Goal: Complete application form: Complete application form

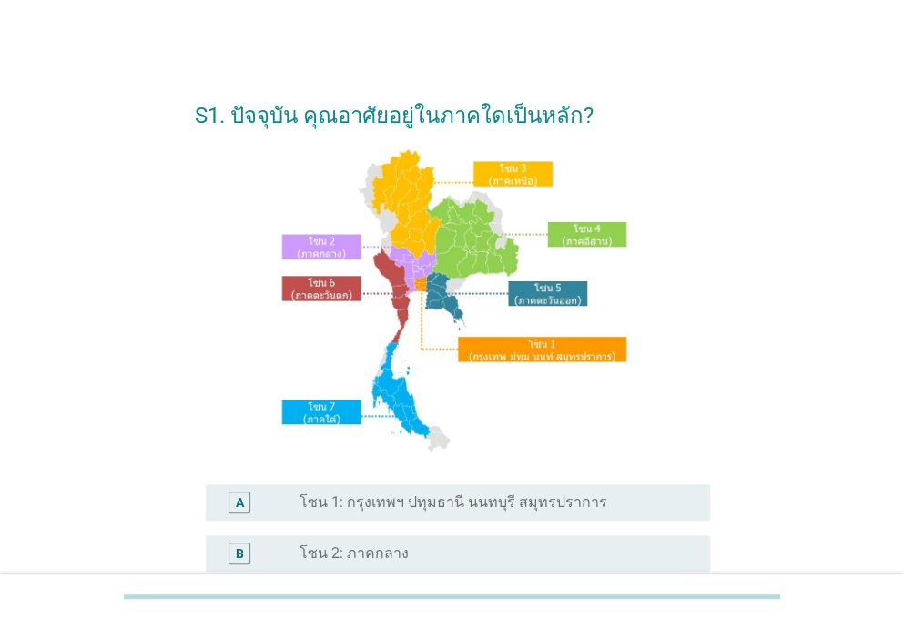
click at [438, 490] on div "A radio_button_unchecked โซน 1: กรุงเทพฯ ปทุมธานี นนทบุรี สมุทรปราการ" at bounding box center [458, 503] width 505 height 36
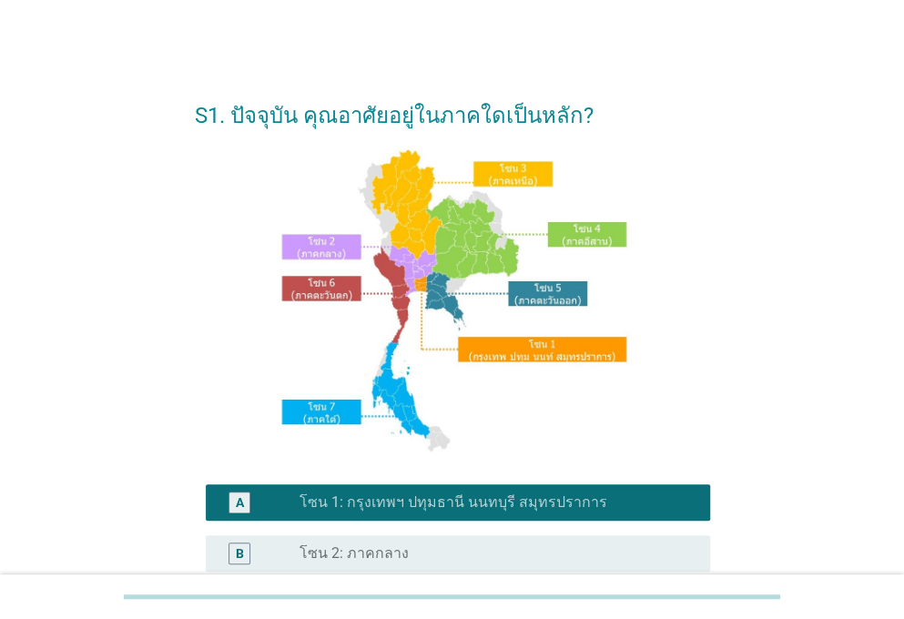
scroll to position [443, 0]
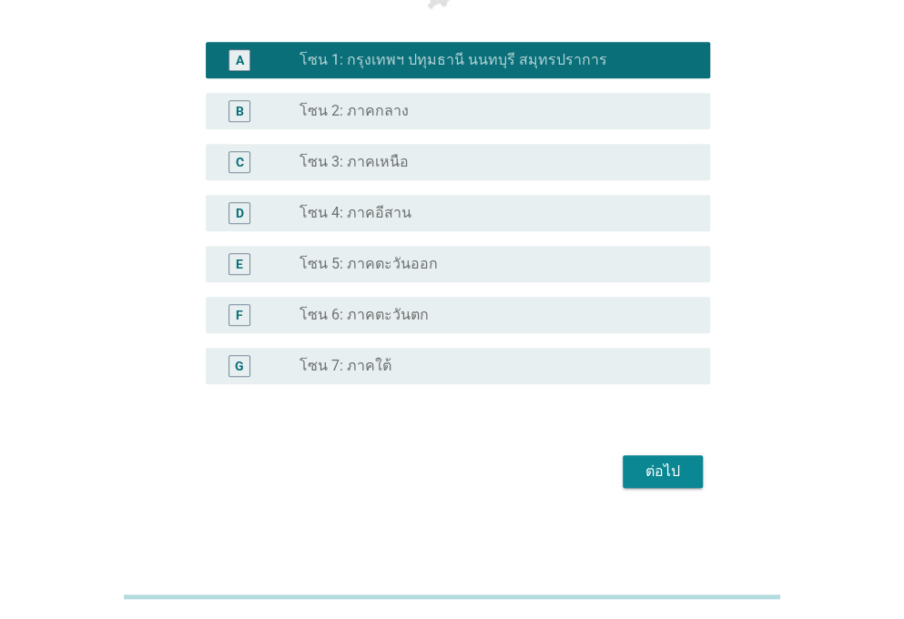
click at [670, 477] on div "ต่อไป" at bounding box center [663, 472] width 51 height 22
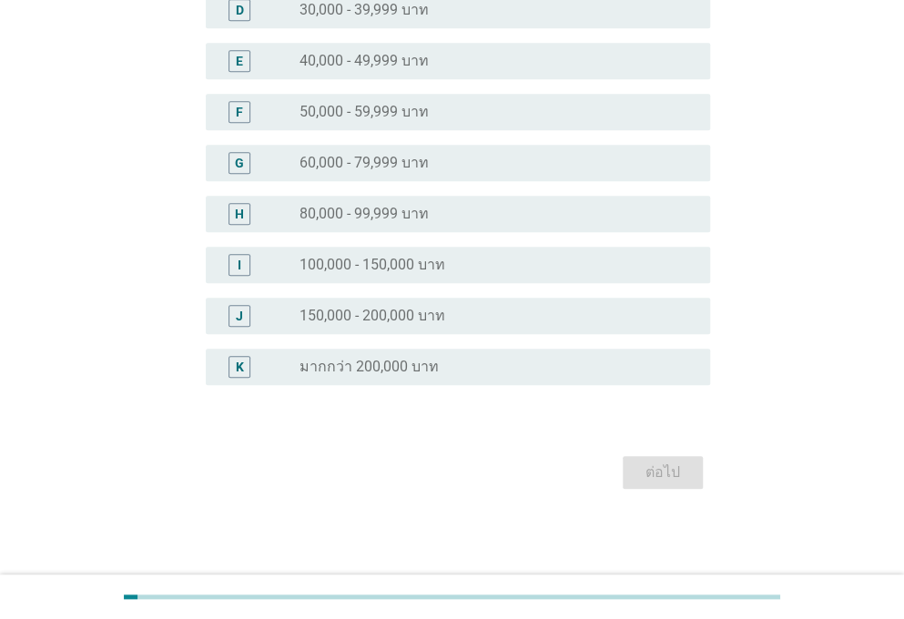
scroll to position [0, 0]
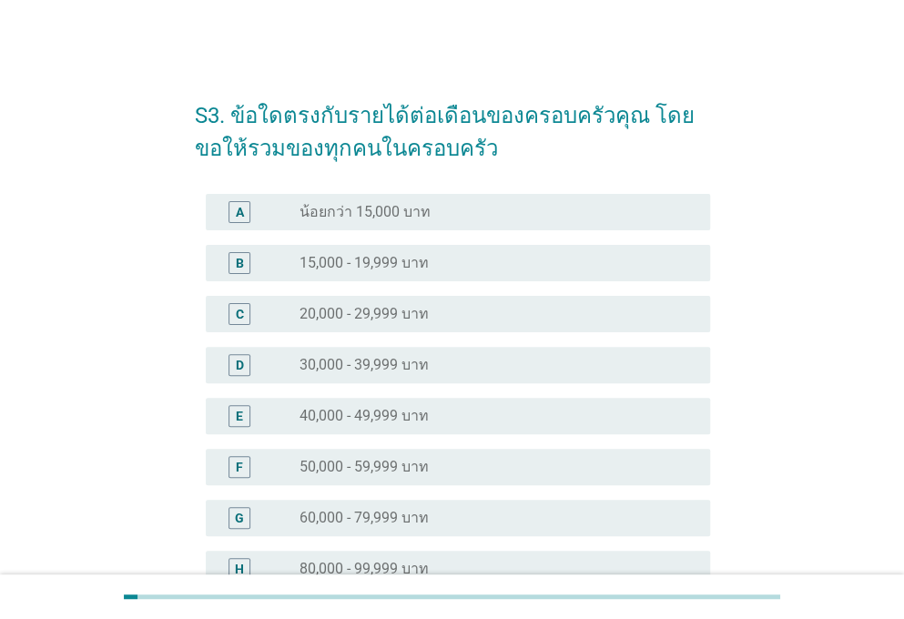
click at [470, 557] on div "H radio_button_unchecked 80,000 - 99,999 บาท" at bounding box center [458, 569] width 505 height 36
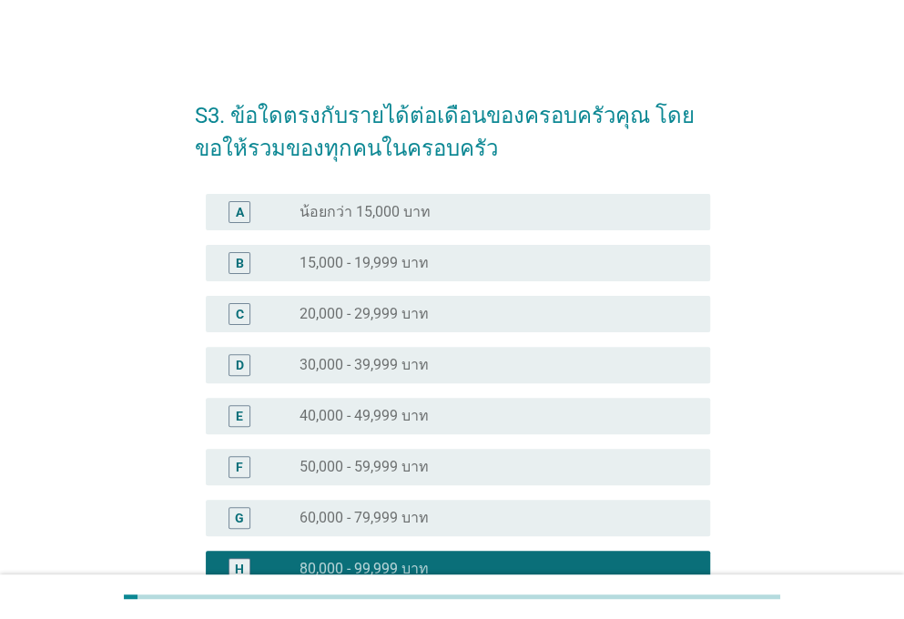
scroll to position [355, 0]
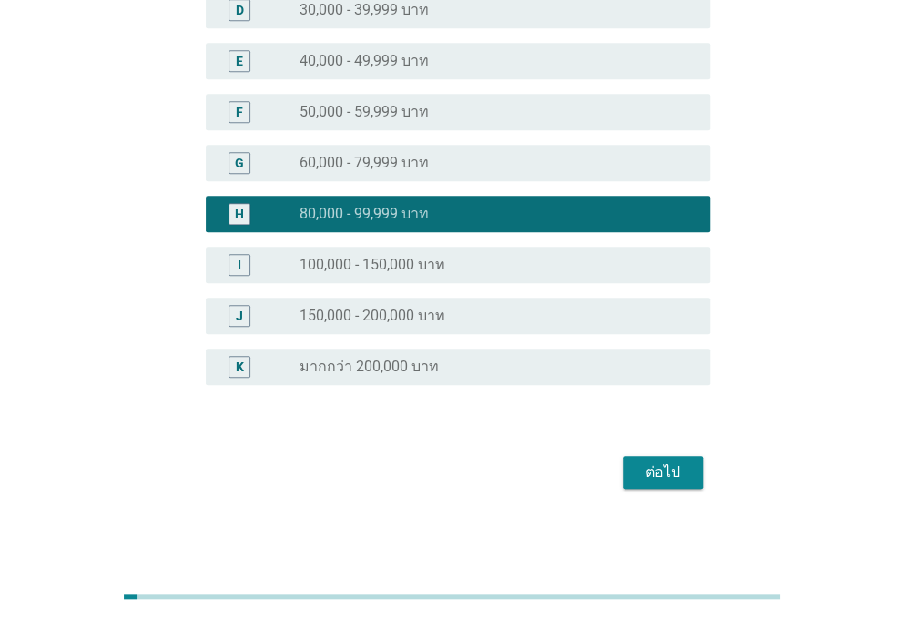
click at [676, 484] on button "ต่อไป" at bounding box center [663, 472] width 80 height 33
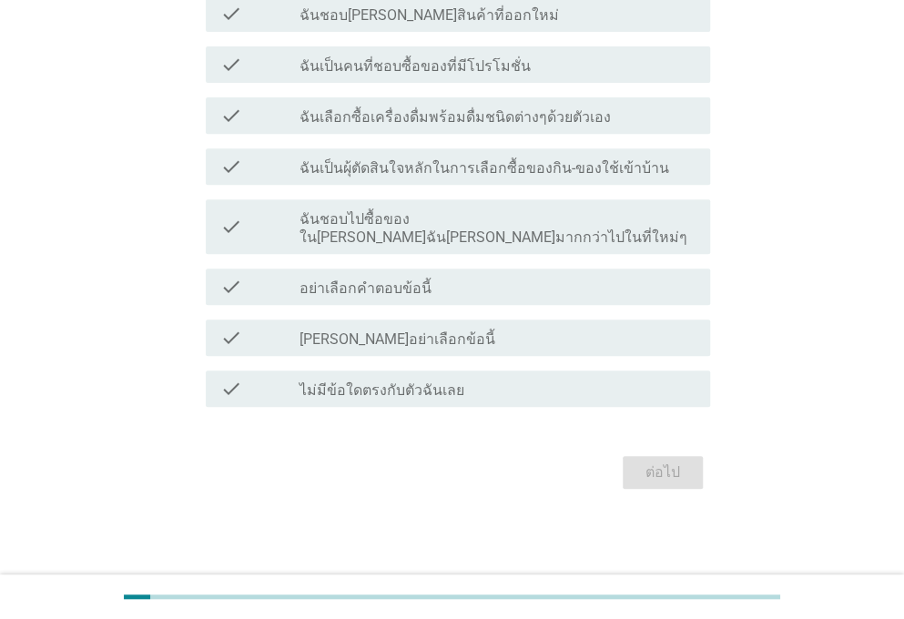
scroll to position [0, 0]
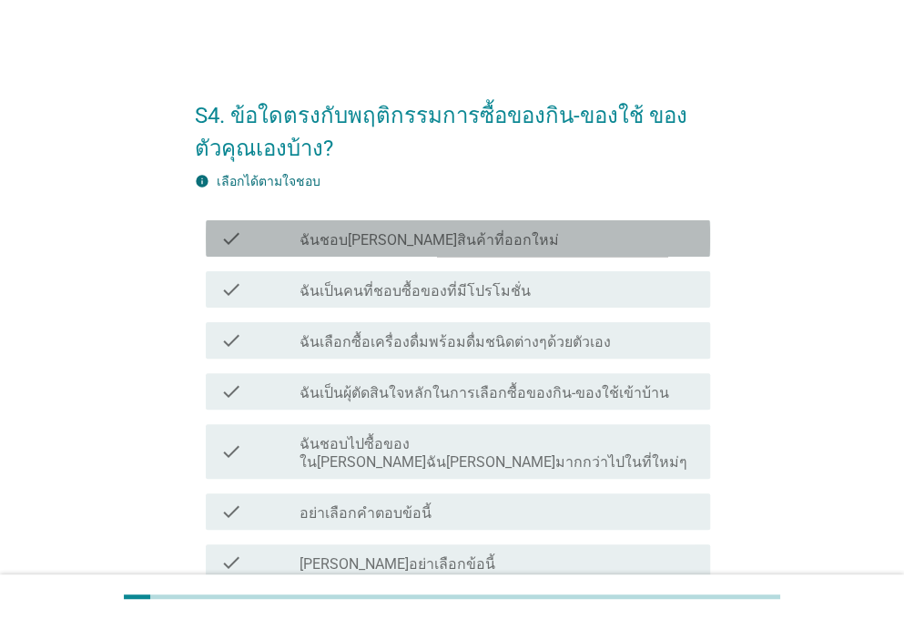
click at [523, 241] on div "check_box_outline_blank ฉันชอบ[PERSON_NAME]สินค้าที่ออกใหม่" at bounding box center [498, 239] width 396 height 22
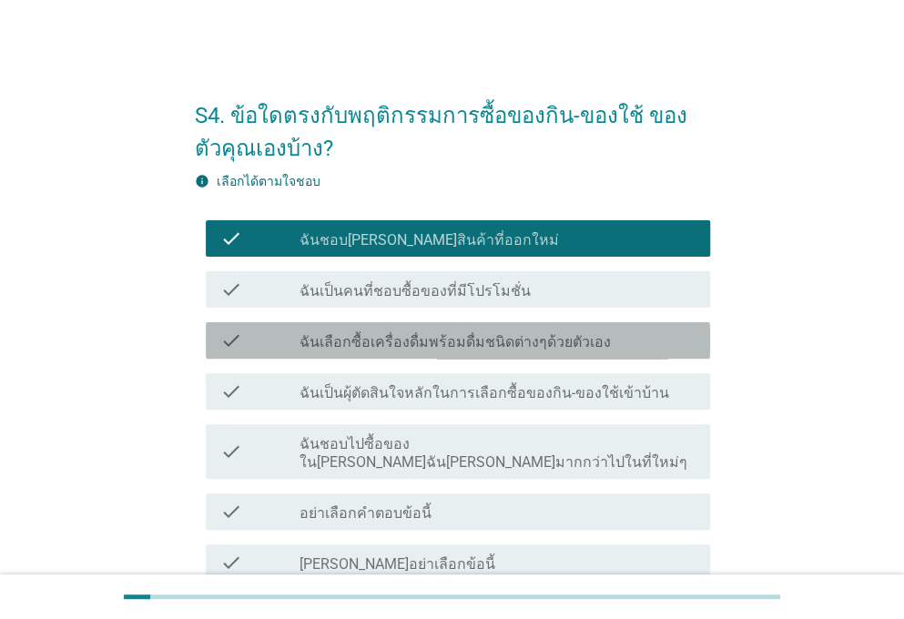
click at [572, 342] on label "ฉันเลือกซื้อเครื่องดื่มพร้อมดื่มชนิดต่างๆด้วยตัวเอง" at bounding box center [456, 342] width 312 height 18
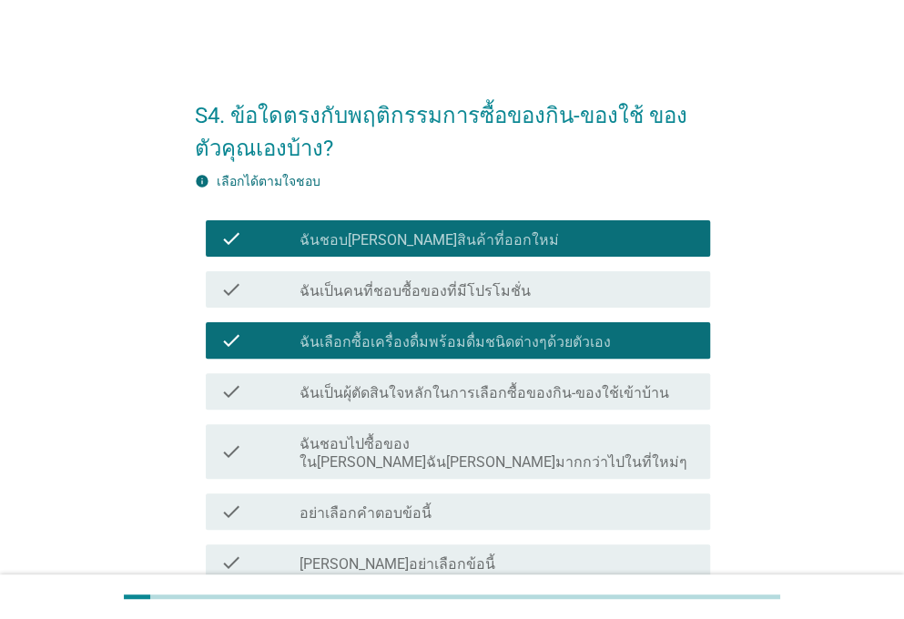
click at [614, 389] on label "ฉันเป็นผุ้ตัดสินใจหลักในการเลือกซื้อของกิน-ของใช้เข้าบ้าน" at bounding box center [485, 393] width 370 height 18
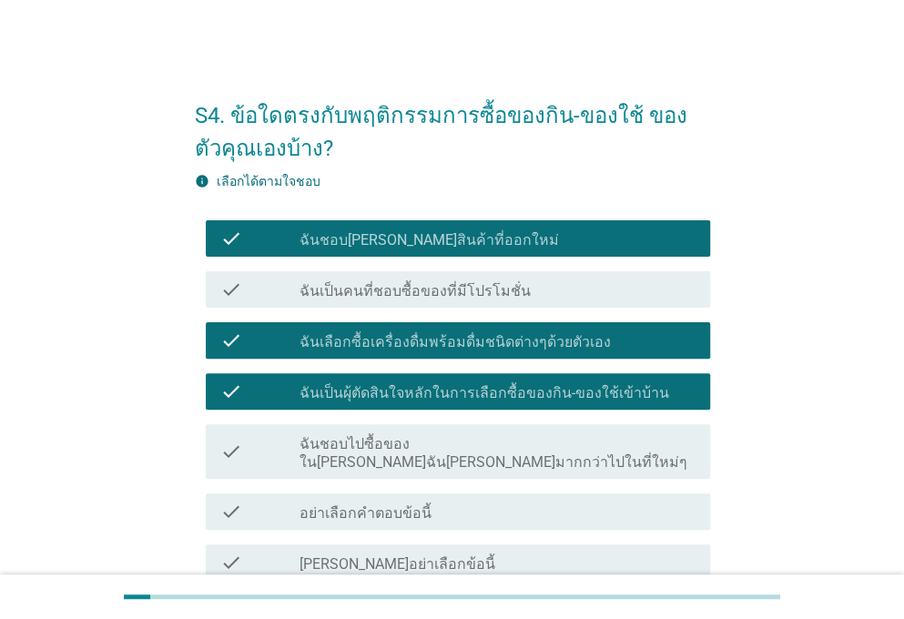
click at [871, 536] on div "S4. ข้อใดตรงกับพฤติกรรมการซื้อของกิน-ของใช้ ของตัวคุณเองบ้าง? info เลือกได้ตามใ…" at bounding box center [452, 400] width 861 height 711
click at [891, 562] on div "S4. ข้อใดตรงกับพฤติกรรมการซื้อของกิน-ของใช้ ของตัวคุณเองบ้าง? info เลือกได้ตามใ…" at bounding box center [452, 400] width 904 height 800
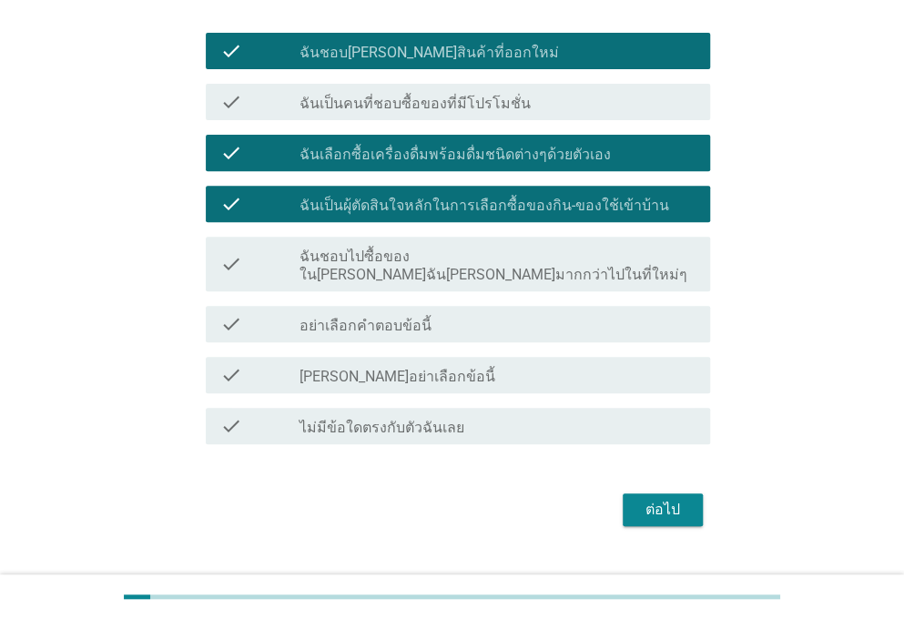
scroll to position [207, 0]
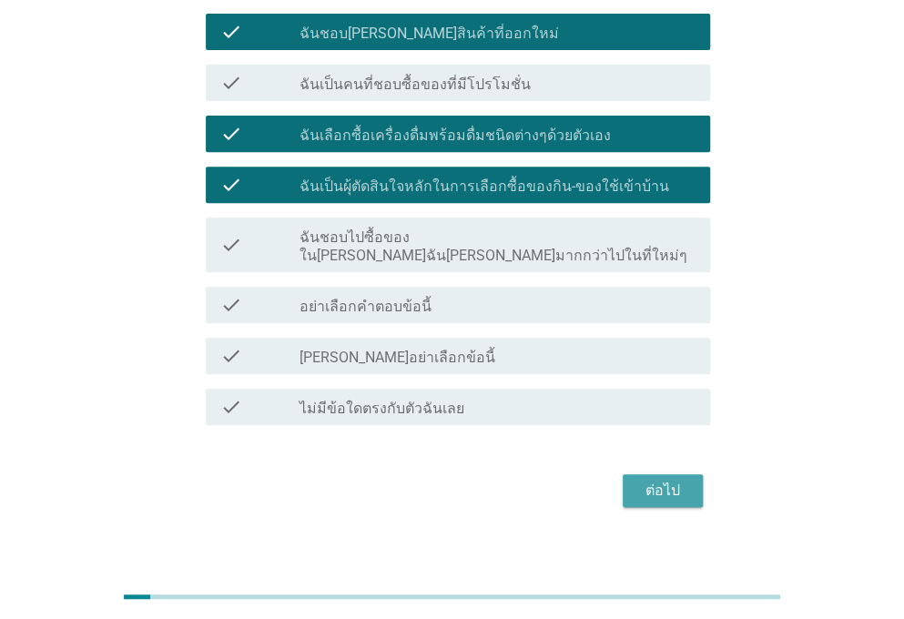
click at [678, 485] on button "ต่อไป" at bounding box center [663, 491] width 80 height 33
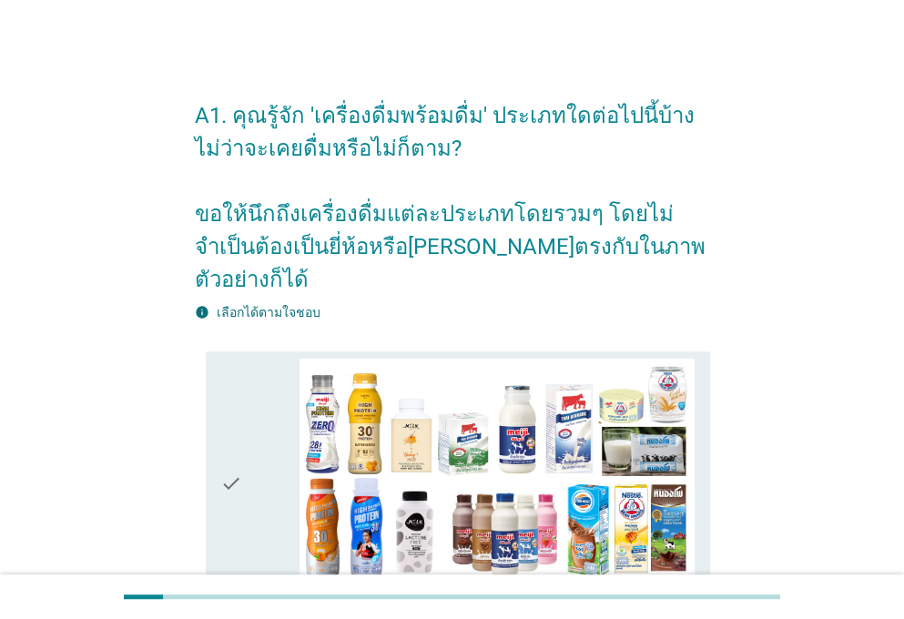
click at [234, 509] on icon "check" at bounding box center [231, 484] width 22 height 251
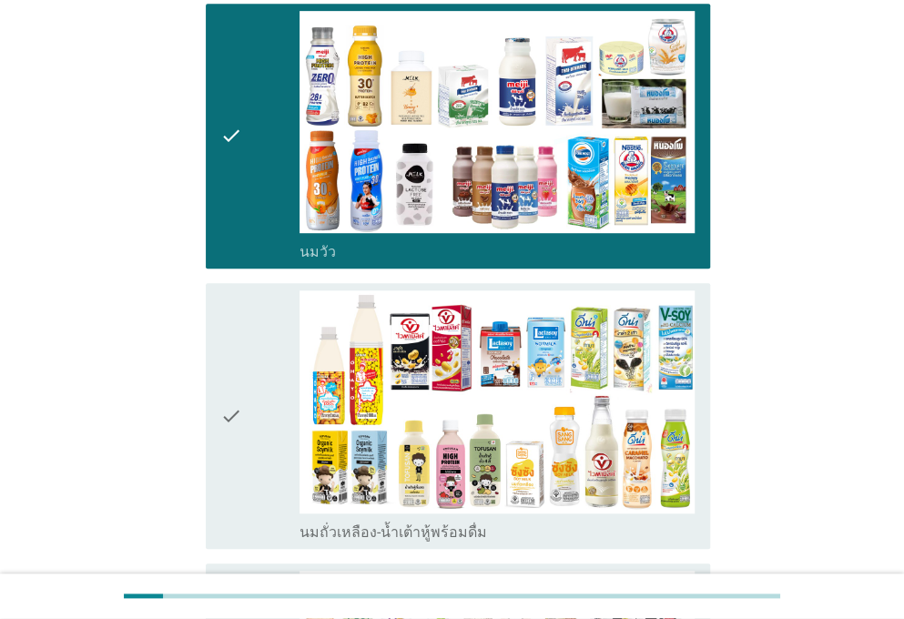
click at [241, 414] on icon "check" at bounding box center [231, 416] width 22 height 251
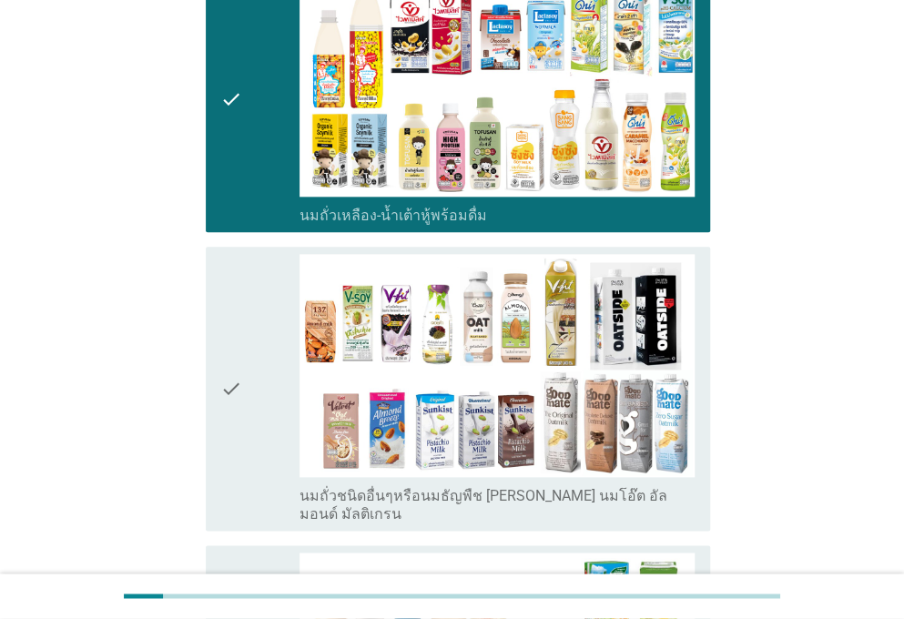
click at [235, 385] on icon "check" at bounding box center [231, 389] width 22 height 270
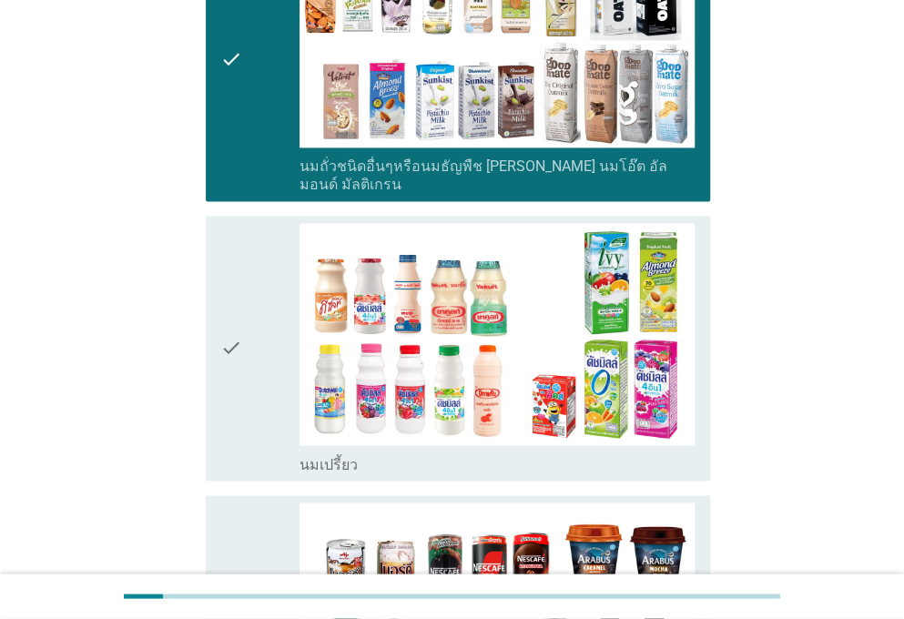
scroll to position [996, 0]
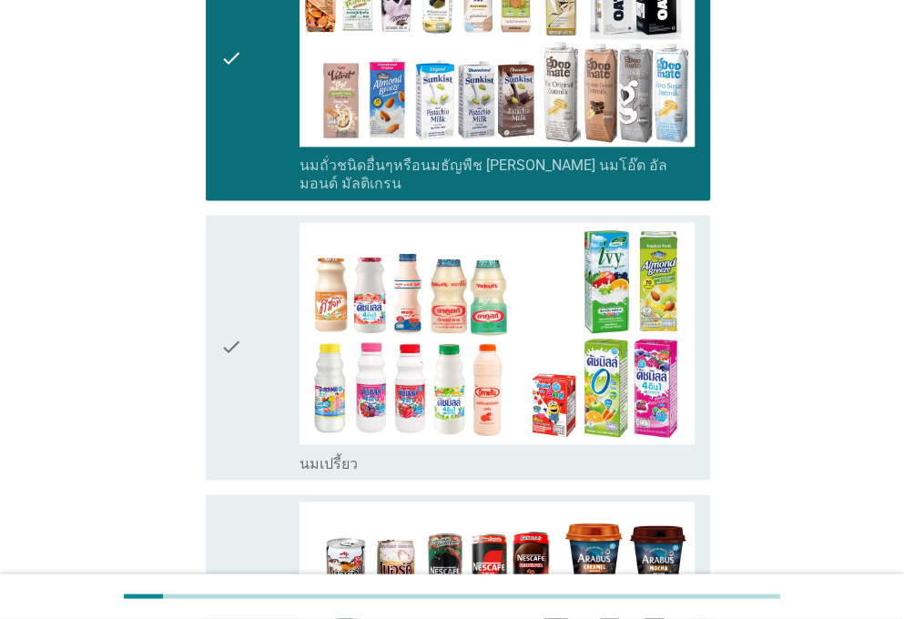
click at [234, 371] on icon "check" at bounding box center [231, 347] width 22 height 251
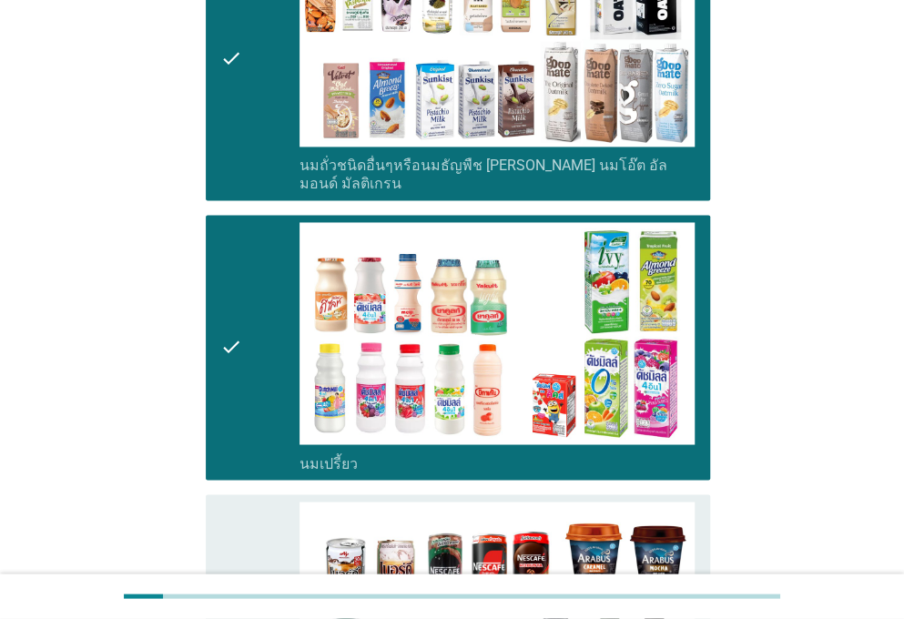
click at [233, 515] on icon "check" at bounding box center [231, 627] width 22 height 251
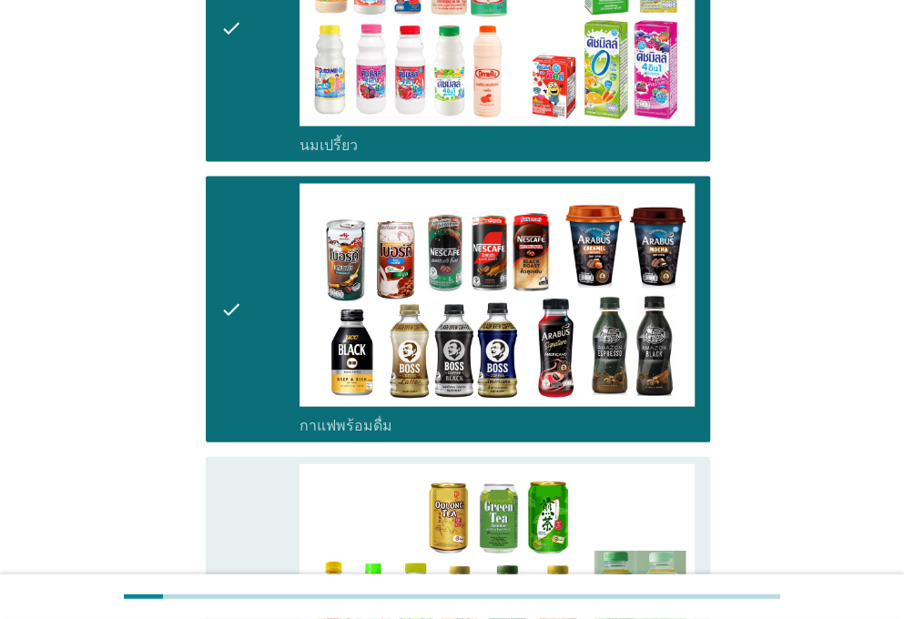
click at [235, 498] on icon "check" at bounding box center [231, 589] width 22 height 251
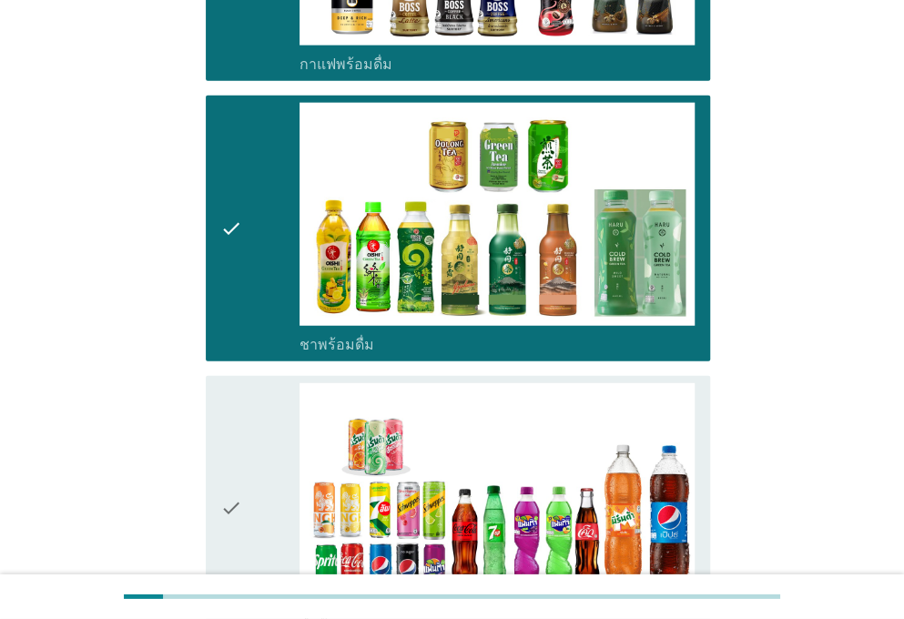
click at [235, 498] on icon "check" at bounding box center [231, 508] width 22 height 251
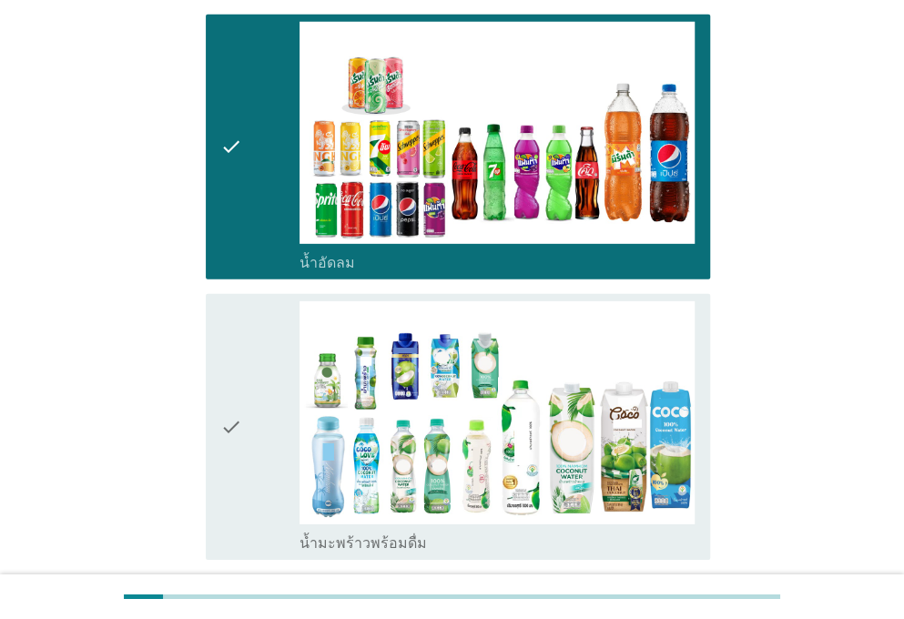
click at [232, 427] on icon "check" at bounding box center [231, 426] width 22 height 251
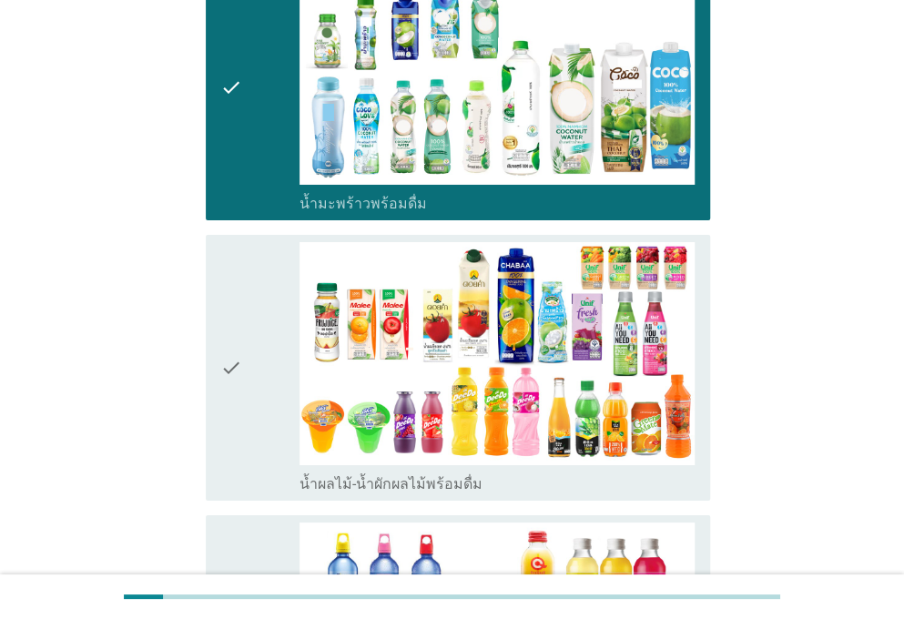
click at [227, 384] on icon "check" at bounding box center [231, 367] width 22 height 251
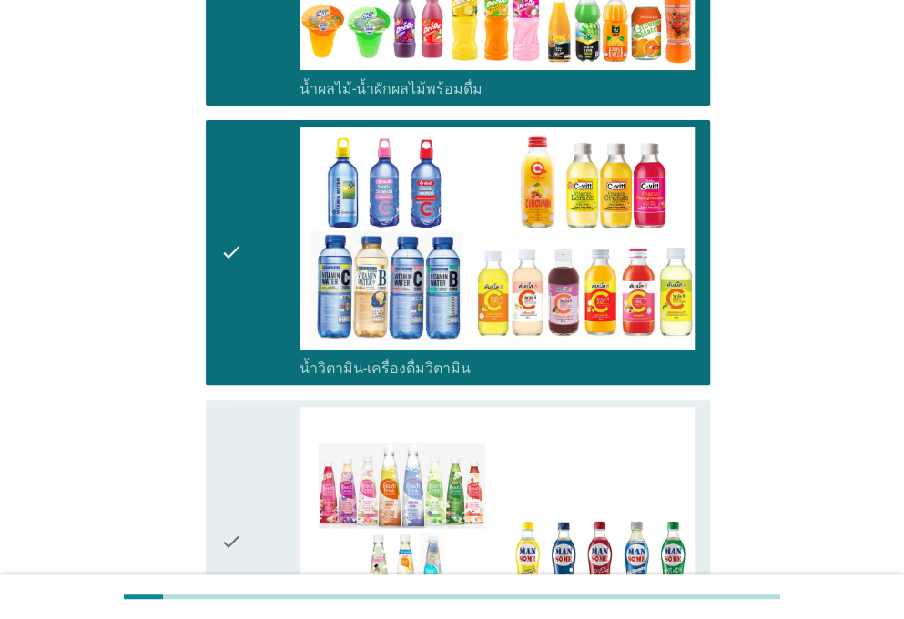
click at [240, 424] on icon "check" at bounding box center [231, 542] width 22 height 270
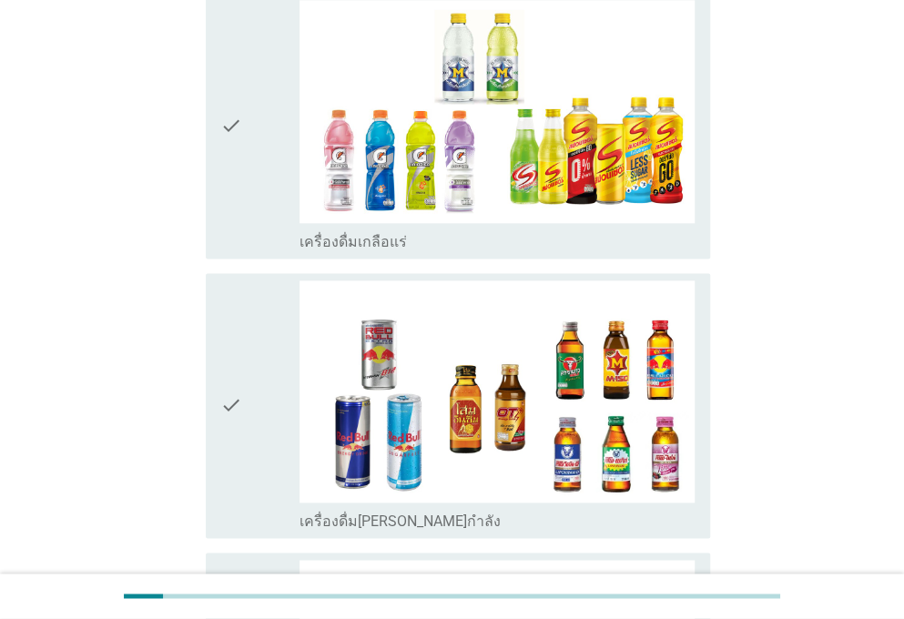
click at [242, 181] on div "check check_box_outline_blank เครื่องดื่มเกลือแร่" at bounding box center [453, 125] width 516 height 281
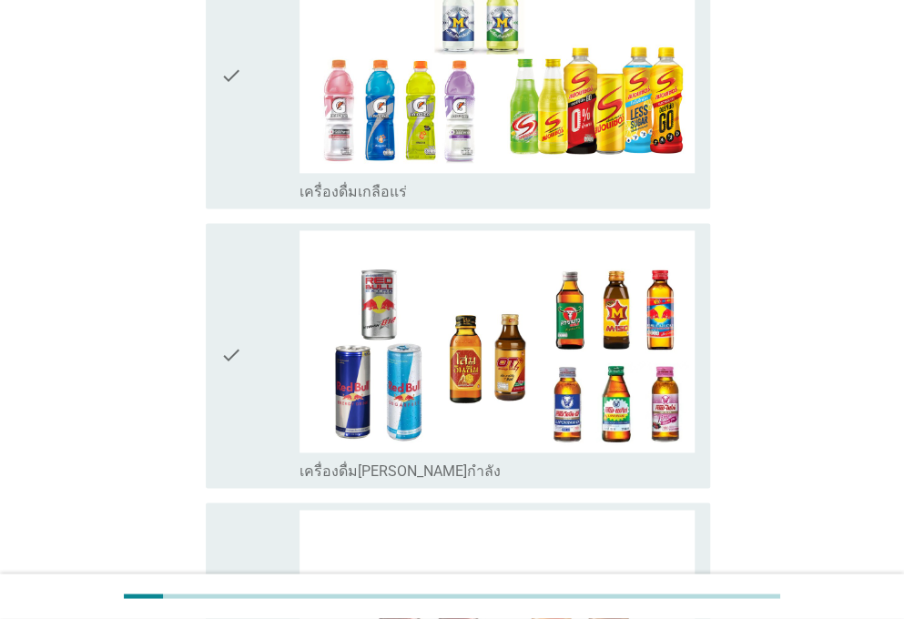
click at [209, 91] on div "check check_box_outline_blank เครื่องดื่มเกลือแร่" at bounding box center [458, 76] width 505 height 266
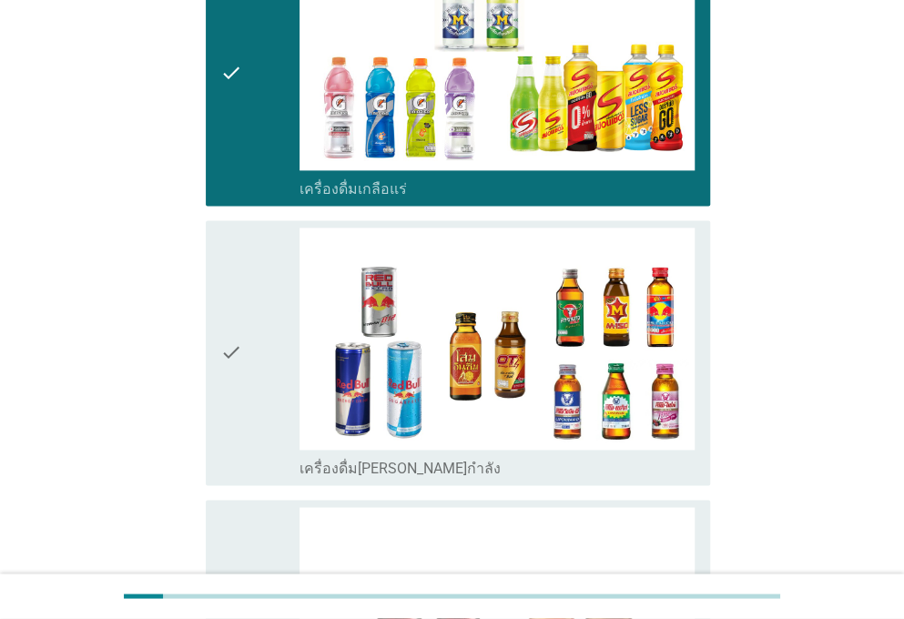
click at [242, 245] on div "check" at bounding box center [259, 353] width 79 height 251
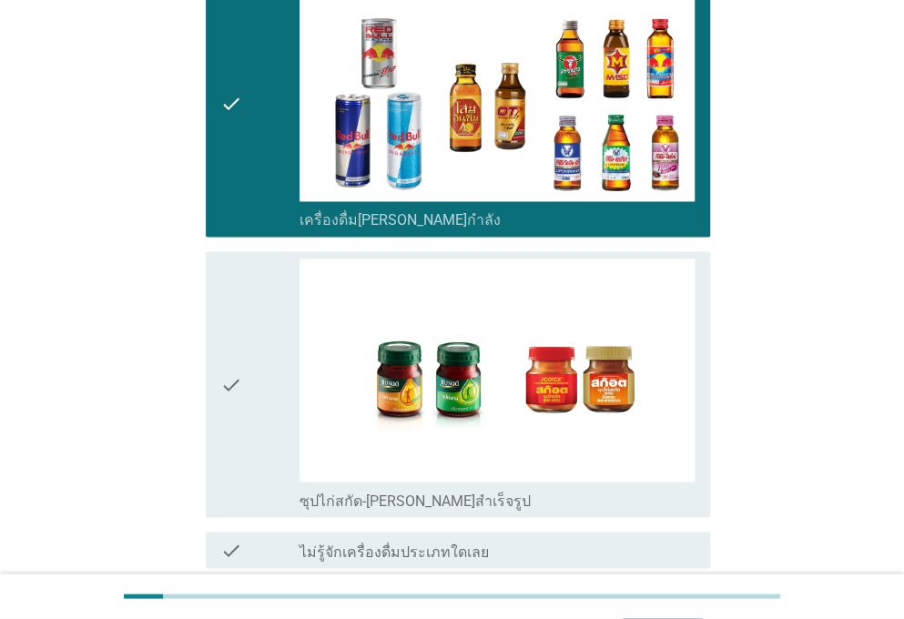
scroll to position [3780, 0]
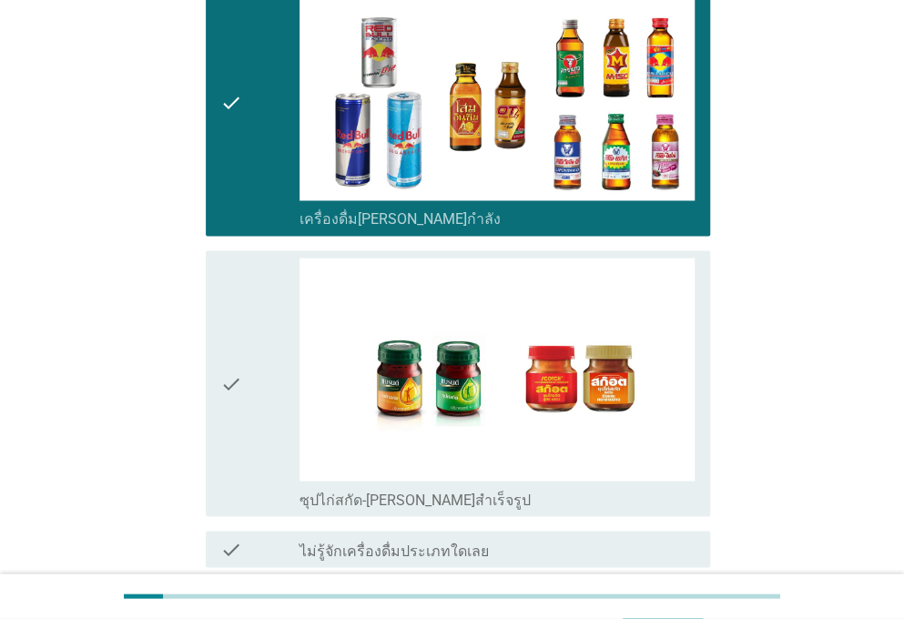
click at [243, 258] on div "check" at bounding box center [259, 383] width 79 height 251
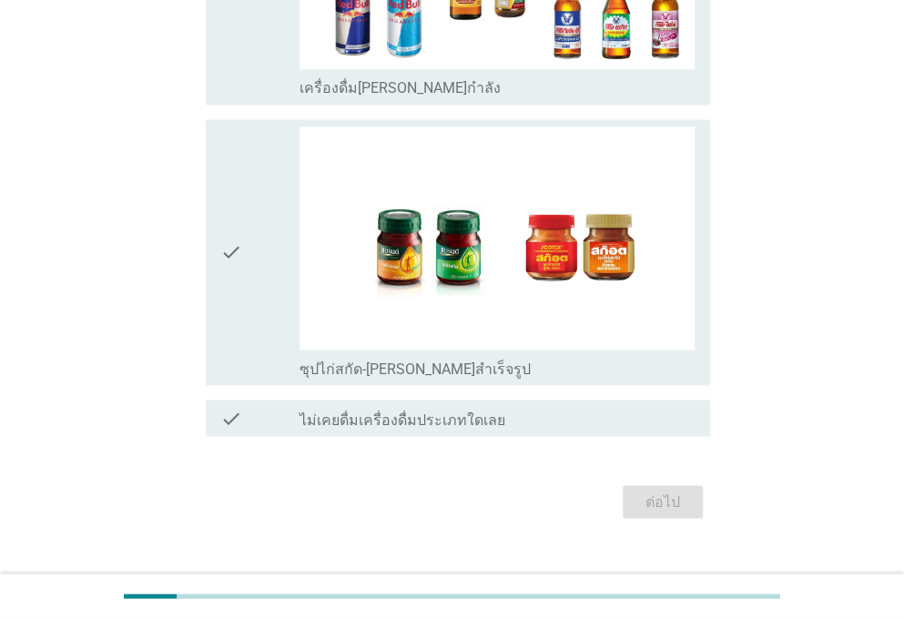
scroll to position [0, 0]
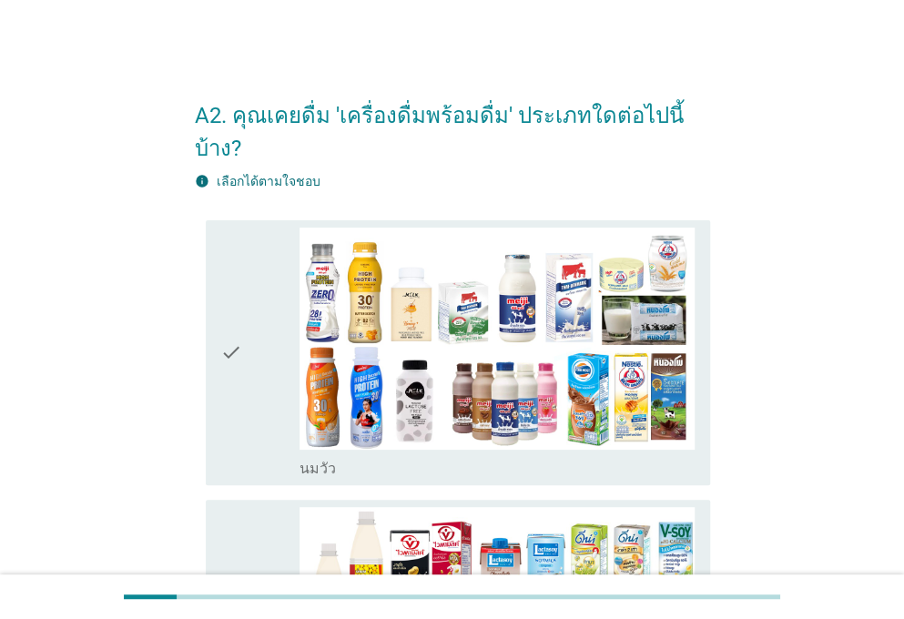
click at [264, 404] on div "check" at bounding box center [259, 353] width 79 height 251
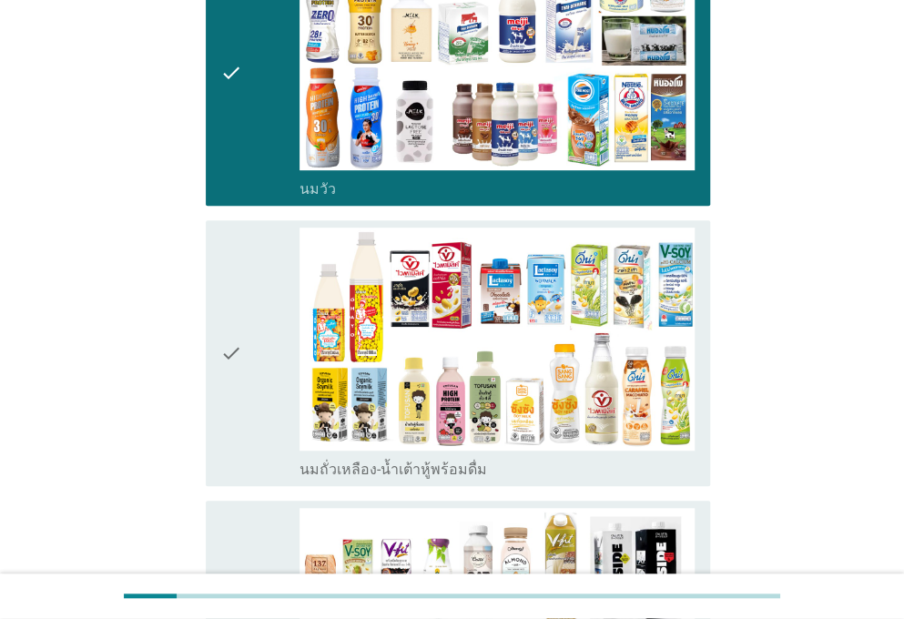
click at [209, 371] on div "check check_box_outline_blank นมถั่วเหลือง-น้ำเต้าหู้พร้อมดื่ม" at bounding box center [458, 353] width 505 height 266
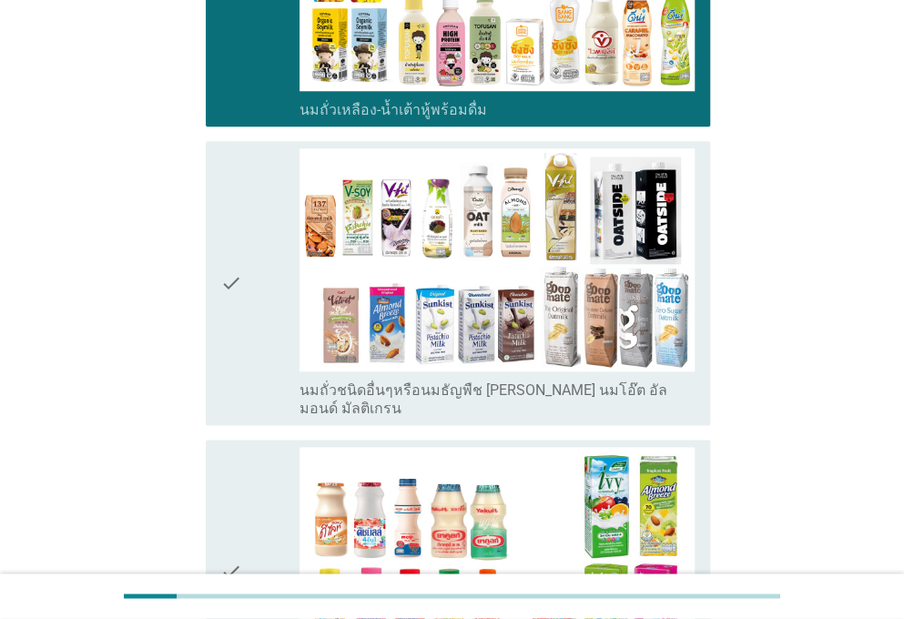
scroll to position [641, 0]
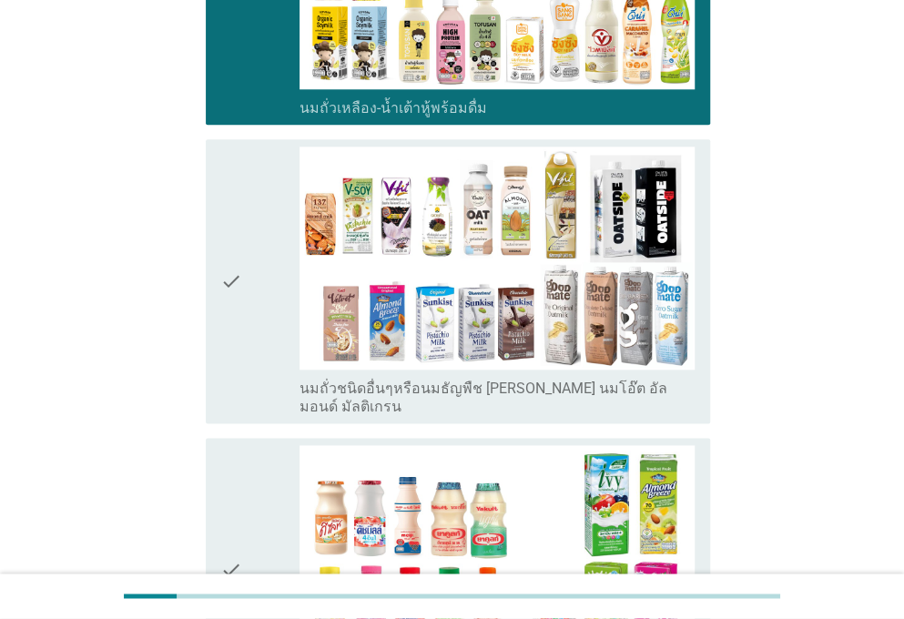
click at [213, 316] on div "check check_box_outline_blank นมถั่วชนิดอื่นๆหรือนมธัญพืช [PERSON_NAME] นมโอ๊ต …" at bounding box center [458, 281] width 505 height 284
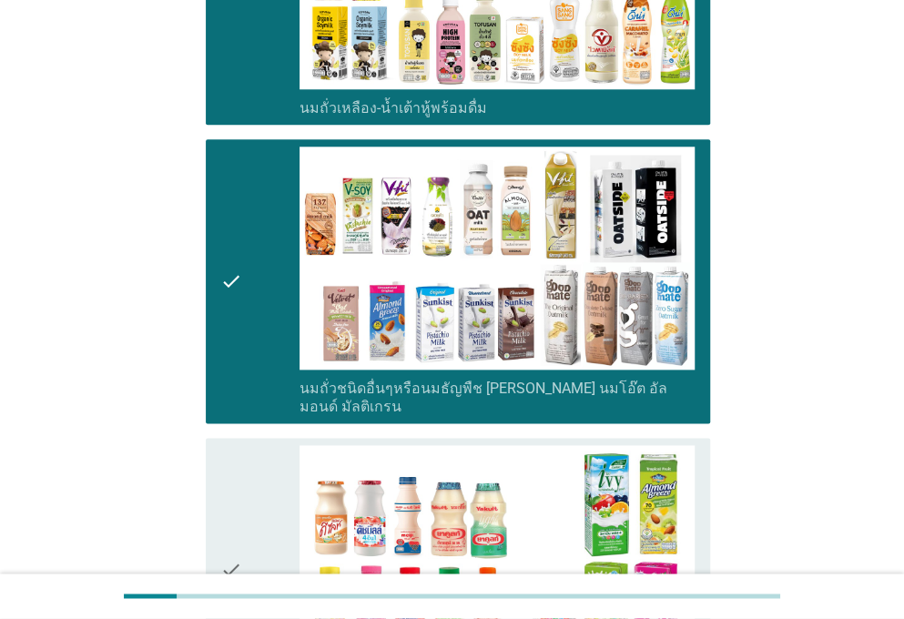
click at [213, 438] on div "check check_box_outline_blank นมเปรี้ยว" at bounding box center [458, 571] width 505 height 266
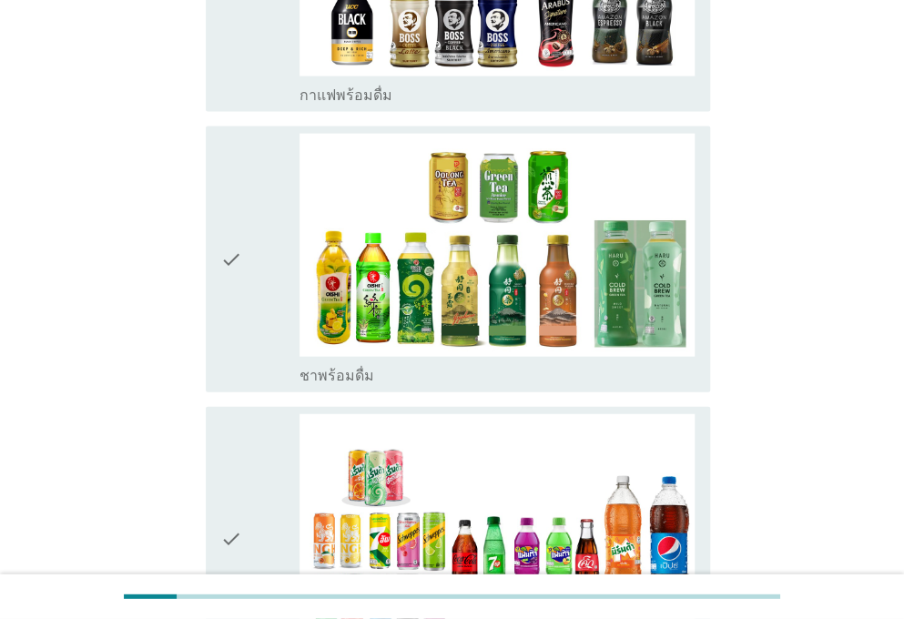
click at [232, 305] on icon "check" at bounding box center [231, 259] width 22 height 251
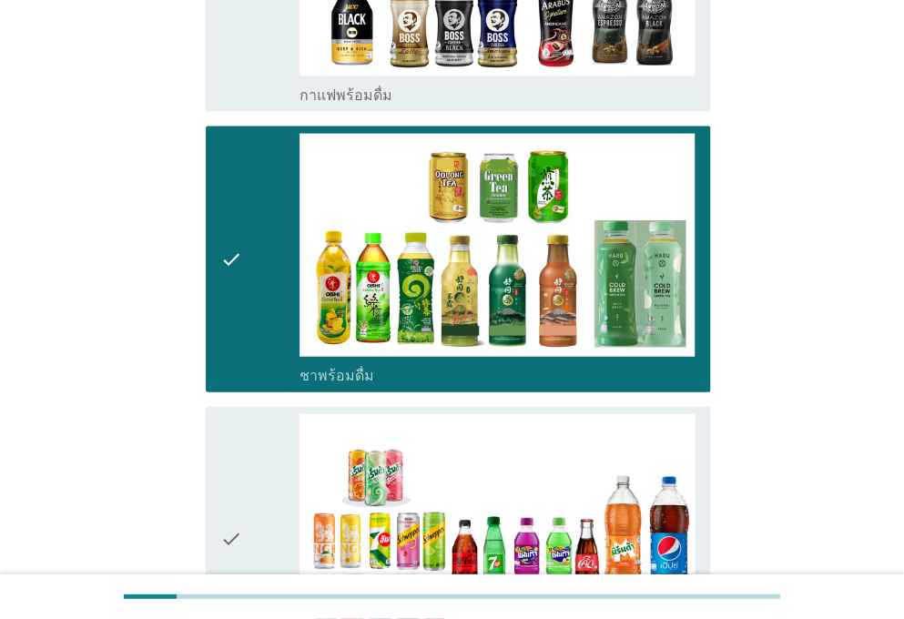
click at [230, 425] on icon "check" at bounding box center [231, 539] width 22 height 251
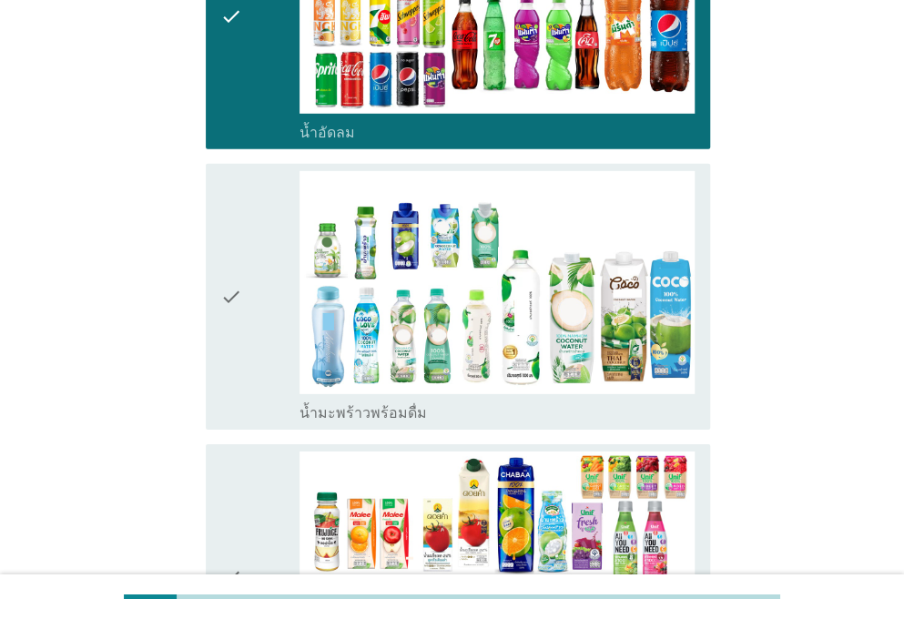
scroll to position [2037, 0]
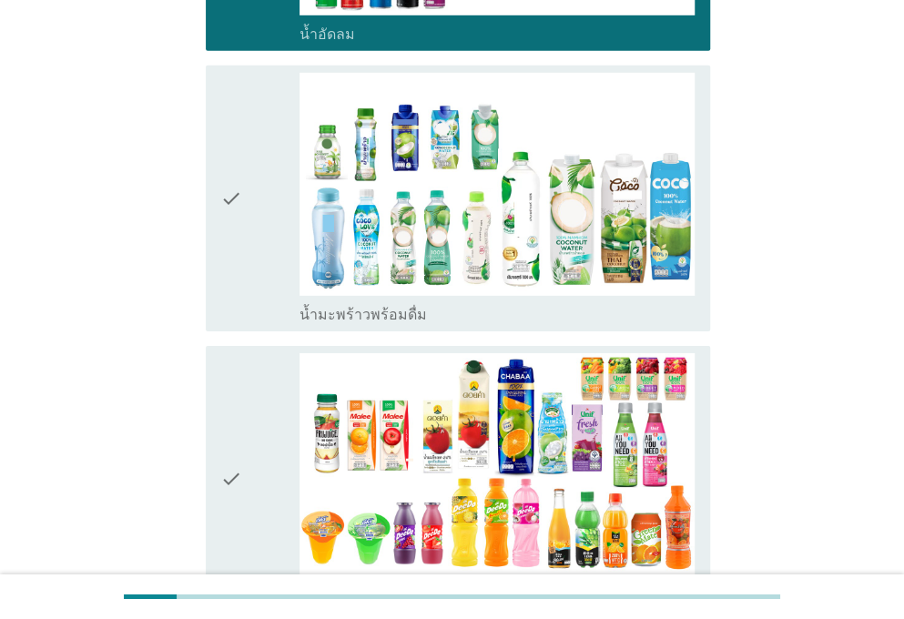
click at [230, 410] on icon "check" at bounding box center [231, 478] width 22 height 251
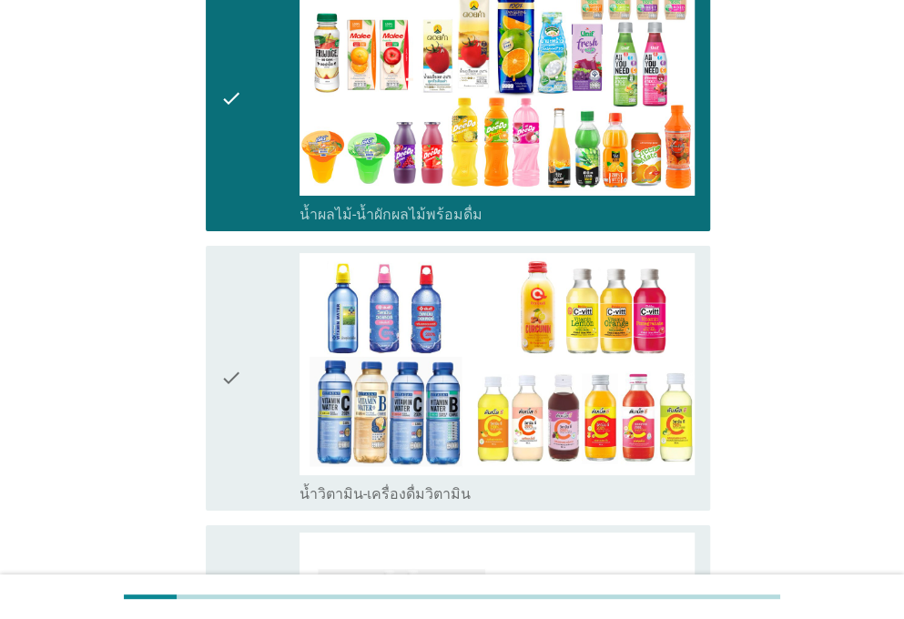
click at [230, 410] on icon "check" at bounding box center [231, 378] width 22 height 251
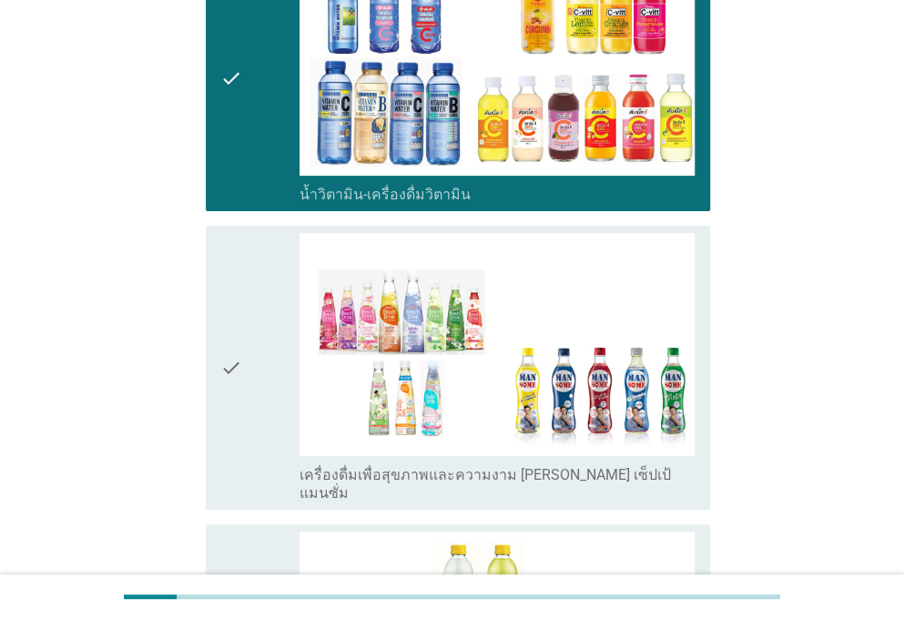
click at [230, 410] on icon "check" at bounding box center [231, 368] width 22 height 270
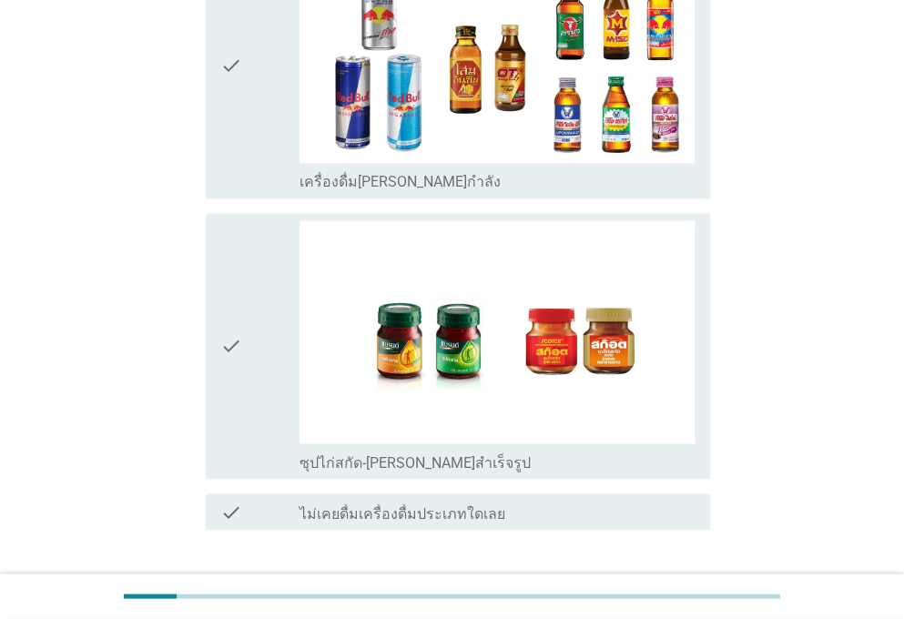
scroll to position [3689, 0]
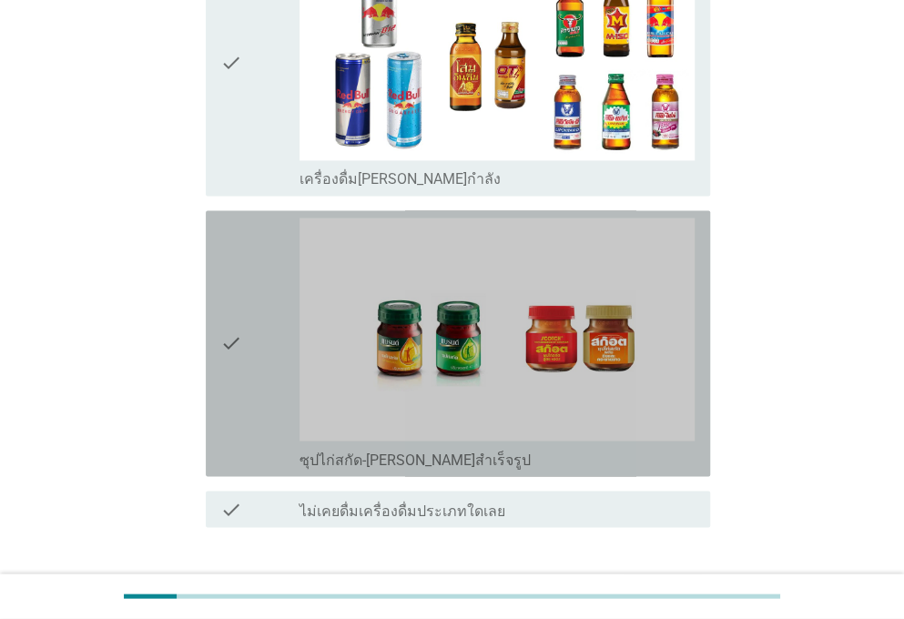
click at [236, 341] on icon "check" at bounding box center [231, 343] width 22 height 251
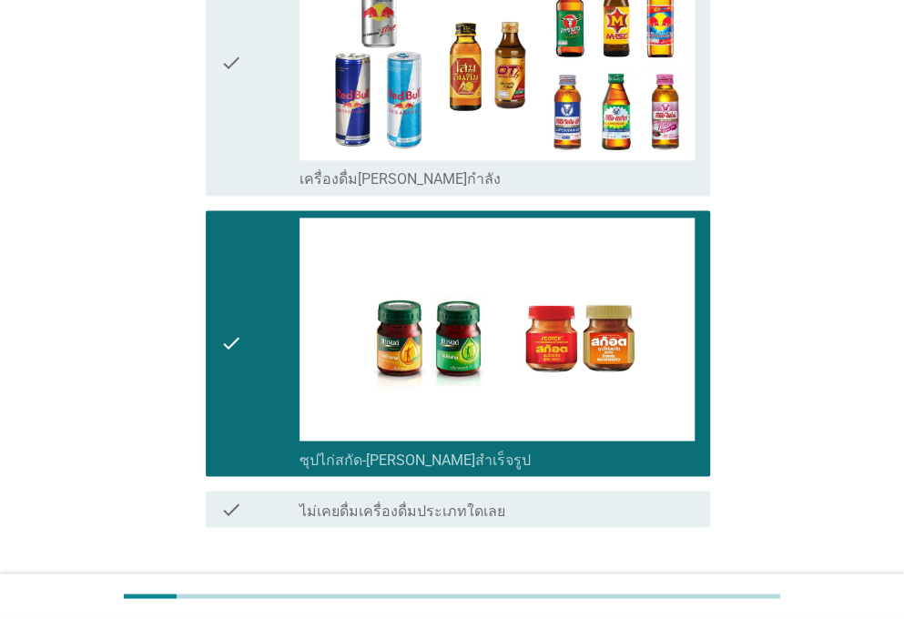
click at [689, 577] on button "ต่อไป" at bounding box center [663, 593] width 80 height 33
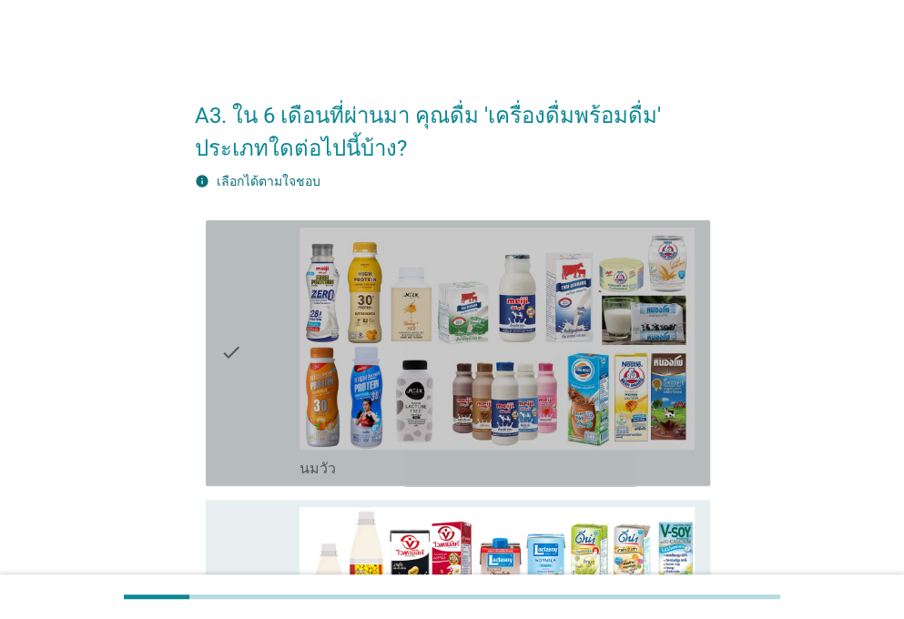
click at [234, 425] on icon "check" at bounding box center [231, 353] width 22 height 251
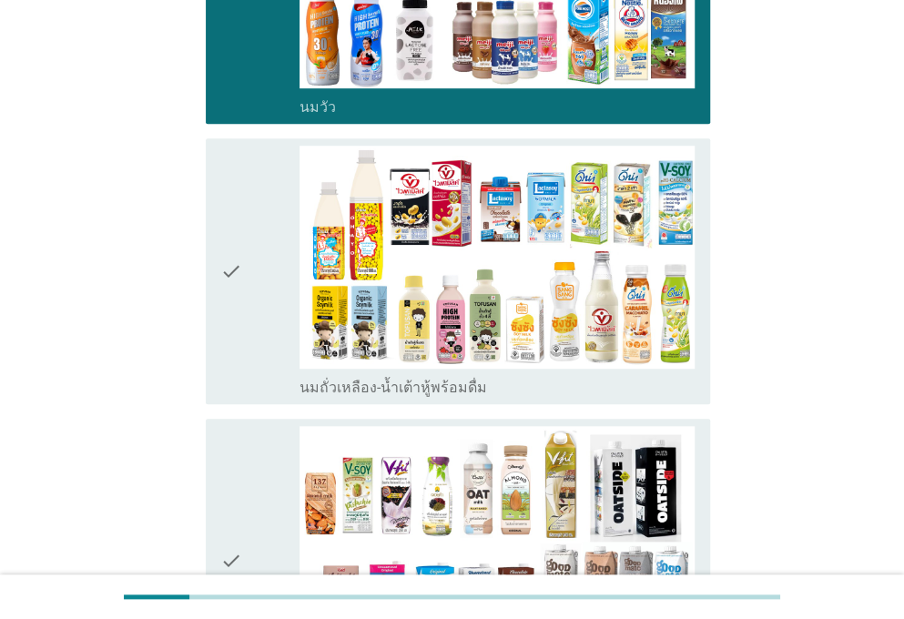
scroll to position [366, 0]
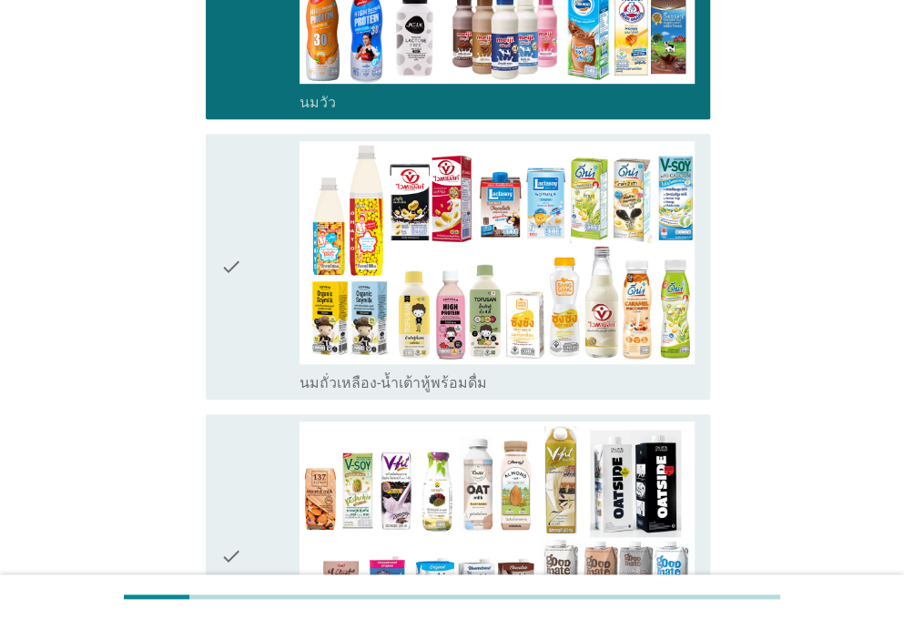
click at [241, 345] on icon "check" at bounding box center [231, 266] width 22 height 251
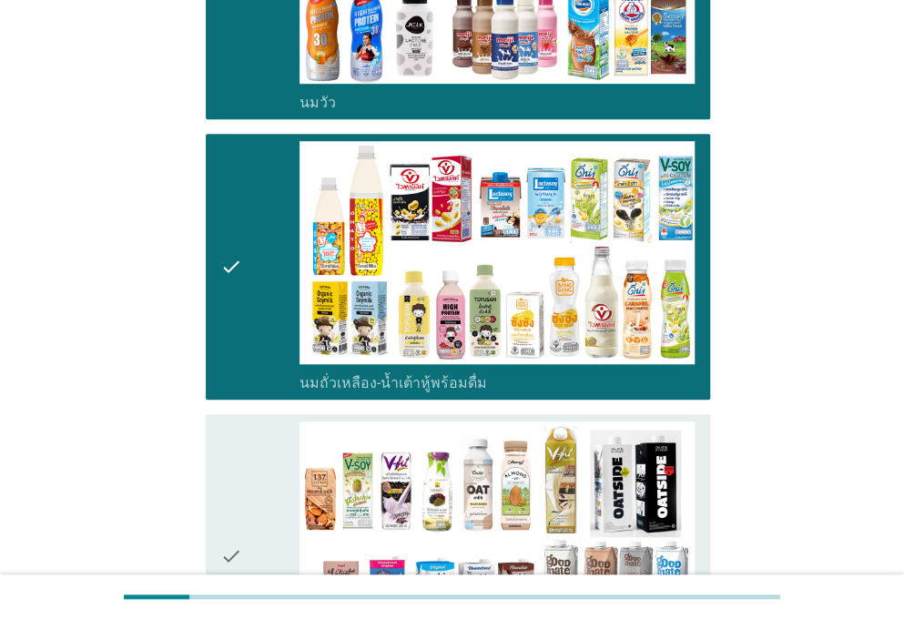
click at [237, 452] on icon "check" at bounding box center [231, 557] width 22 height 270
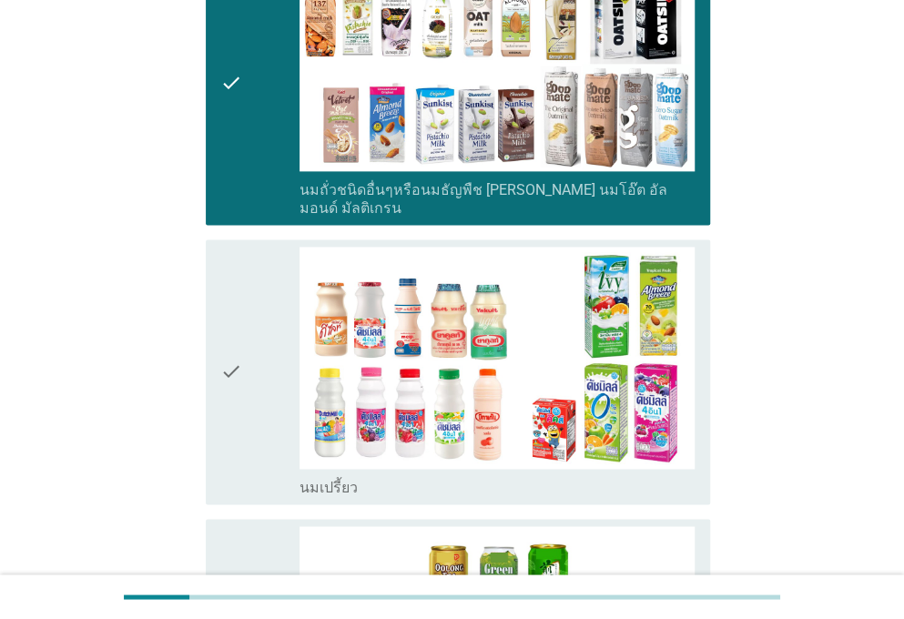
click at [233, 441] on icon "check" at bounding box center [231, 372] width 22 height 251
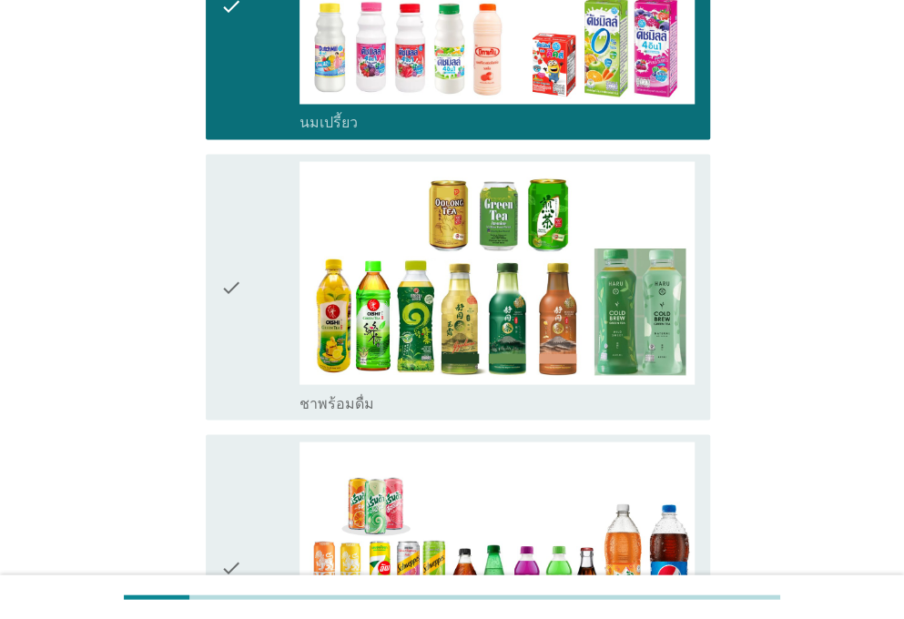
scroll to position [1206, 0]
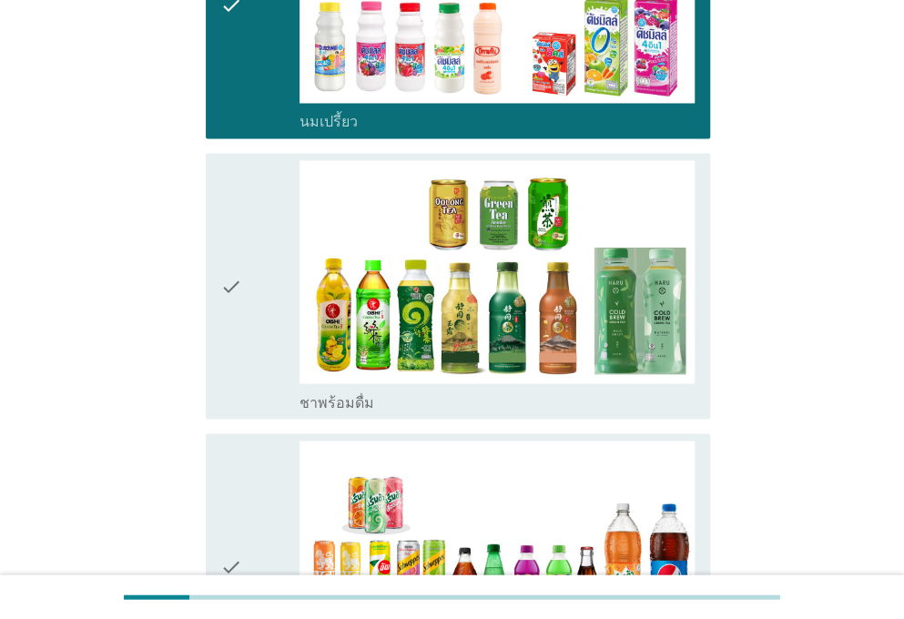
click at [239, 354] on icon "check" at bounding box center [231, 285] width 22 height 251
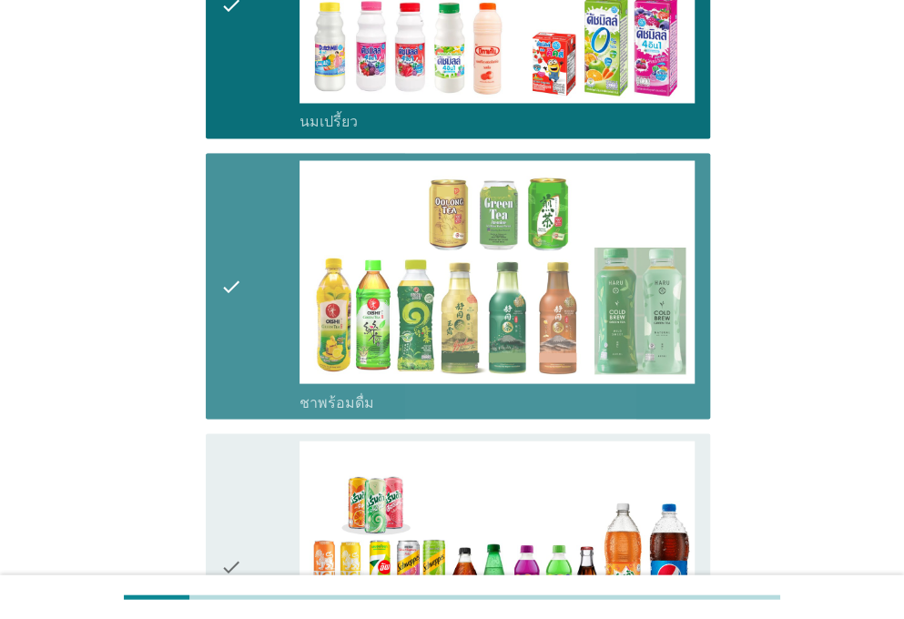
click at [261, 441] on div "check" at bounding box center [259, 566] width 79 height 251
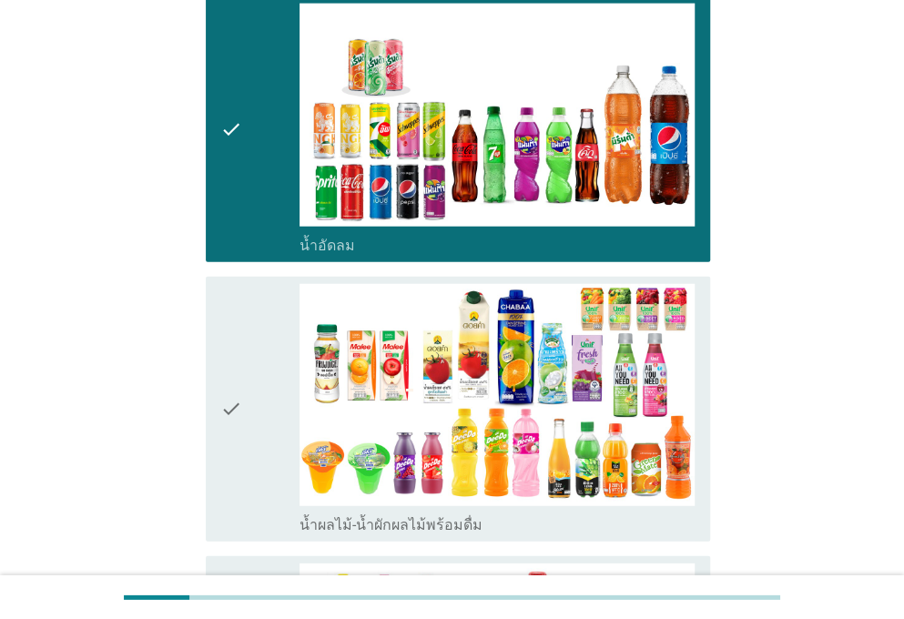
click at [261, 421] on div "check" at bounding box center [259, 409] width 79 height 251
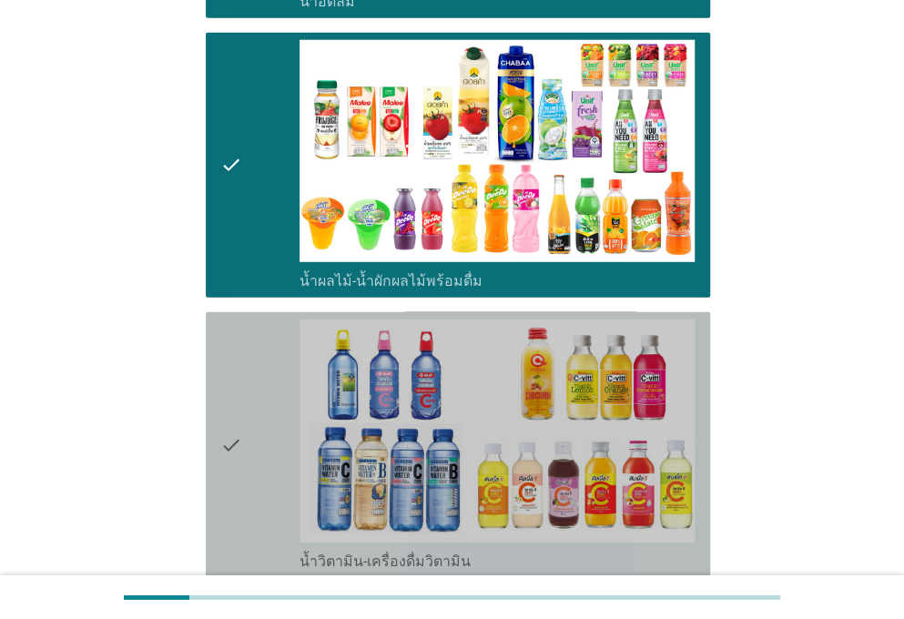
click at [261, 413] on div "check" at bounding box center [259, 445] width 79 height 251
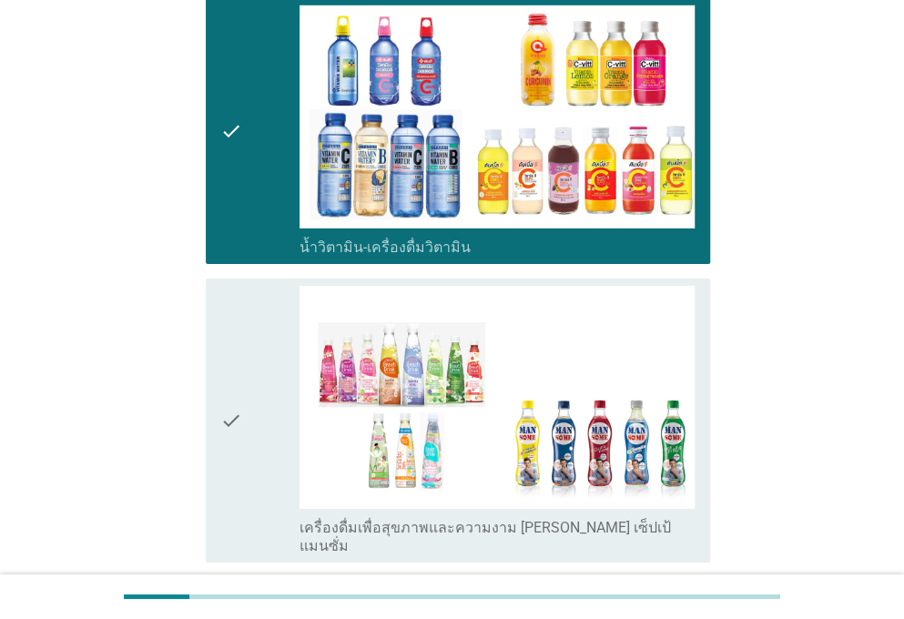
scroll to position [2202, 0]
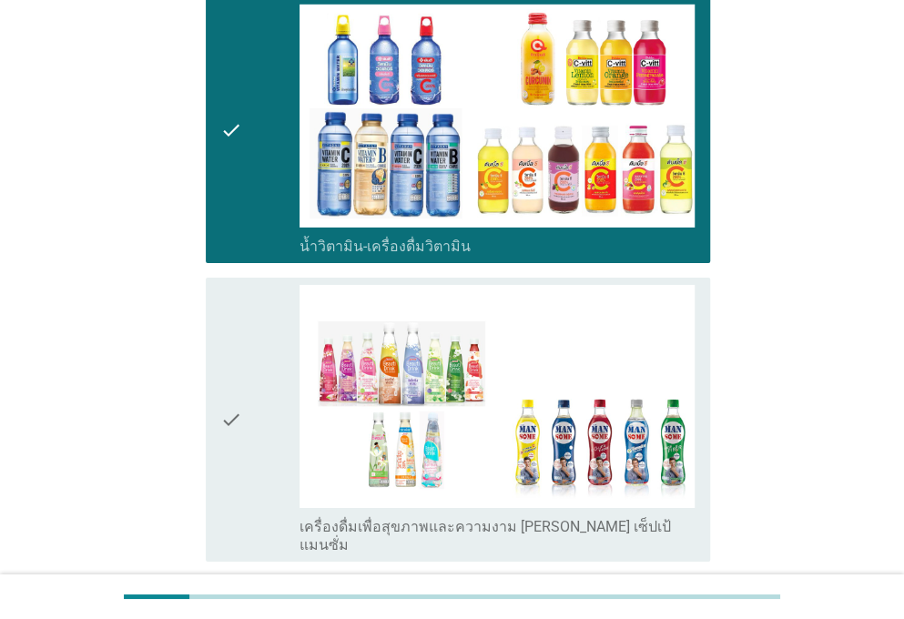
click at [261, 413] on div "check" at bounding box center [259, 420] width 79 height 270
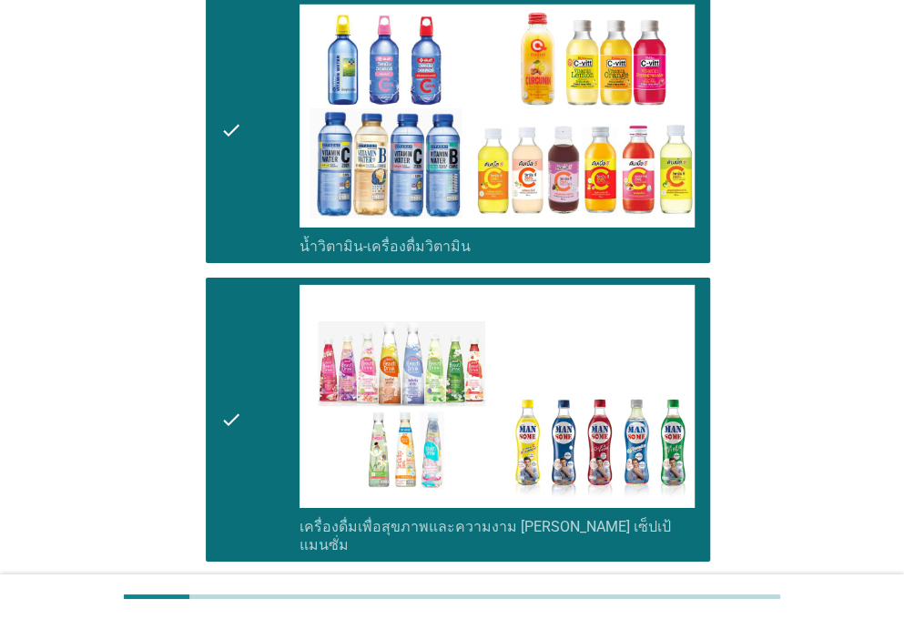
click at [261, 413] on div "check" at bounding box center [259, 420] width 79 height 270
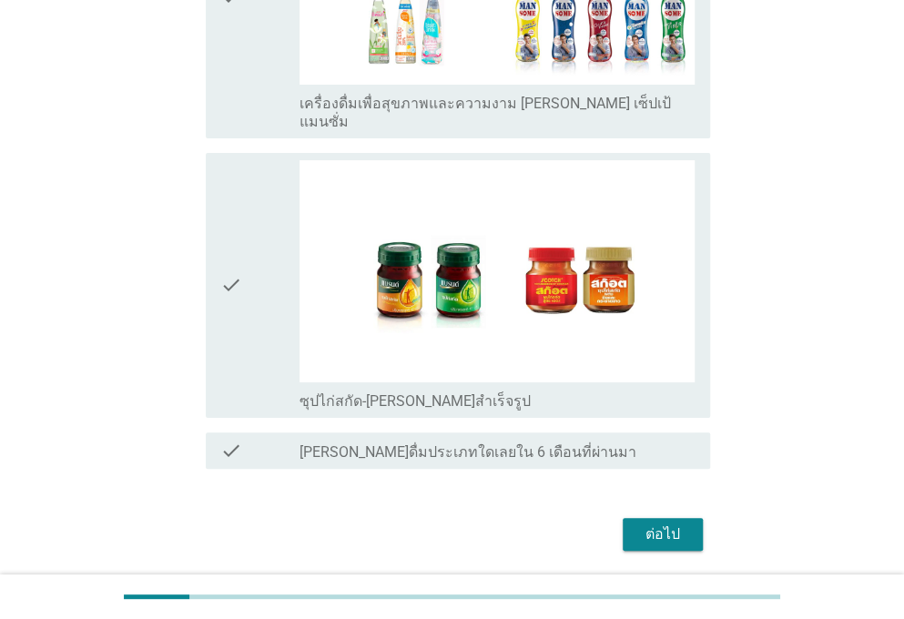
scroll to position [2621, 0]
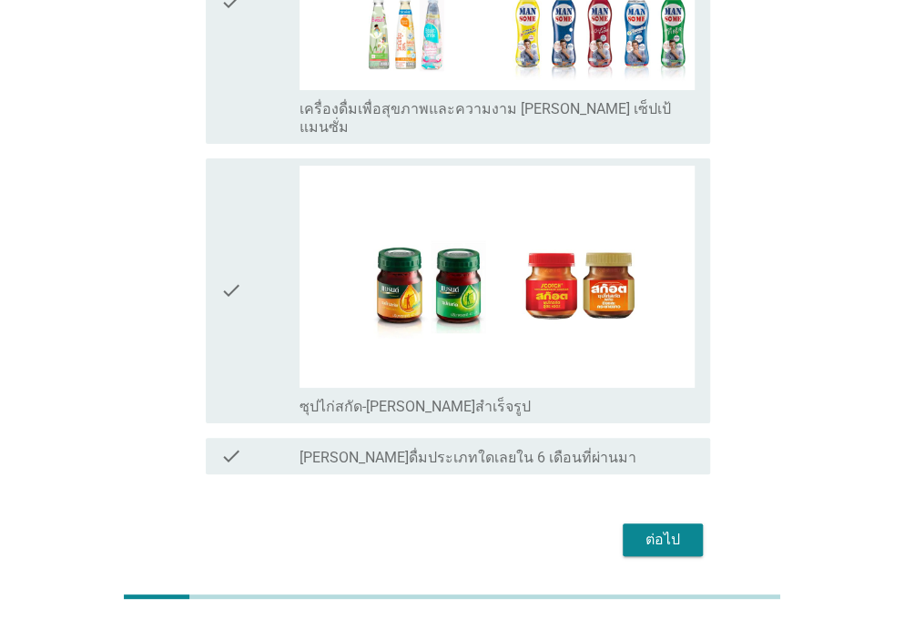
click at [251, 317] on div "check" at bounding box center [259, 291] width 79 height 251
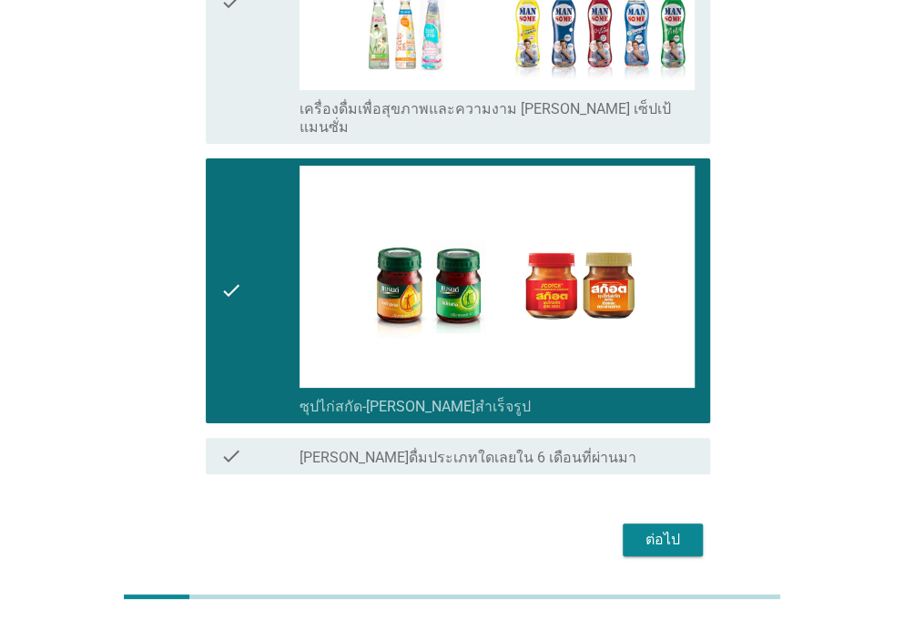
click at [645, 524] on button "ต่อไป" at bounding box center [663, 540] width 80 height 33
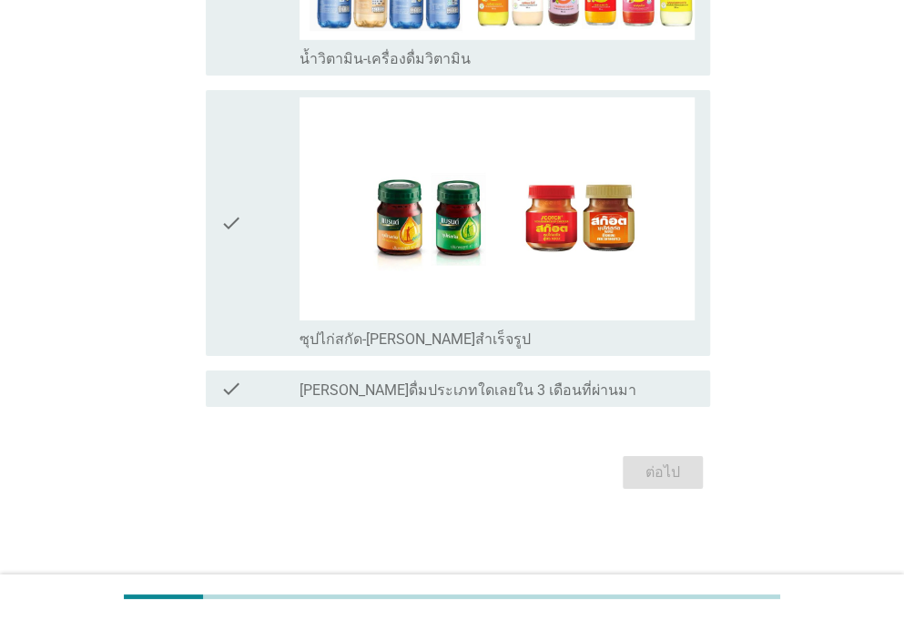
scroll to position [0, 0]
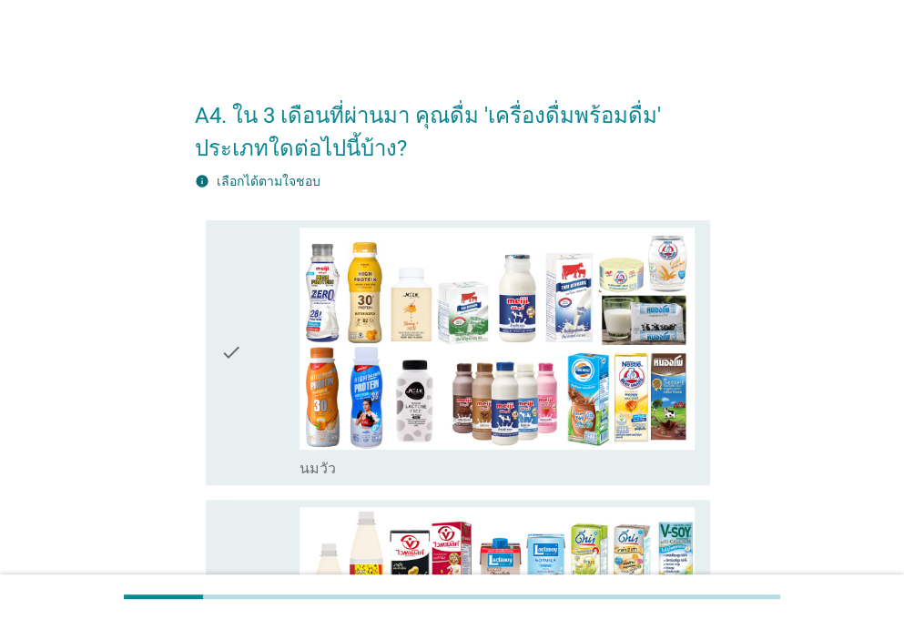
click at [243, 424] on div "check" at bounding box center [259, 353] width 79 height 251
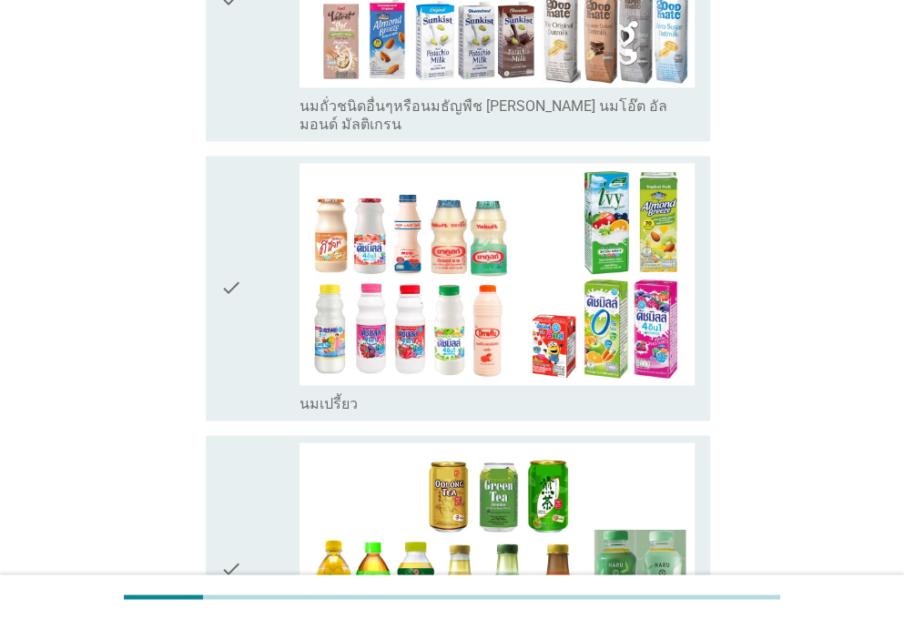
scroll to position [926, 0]
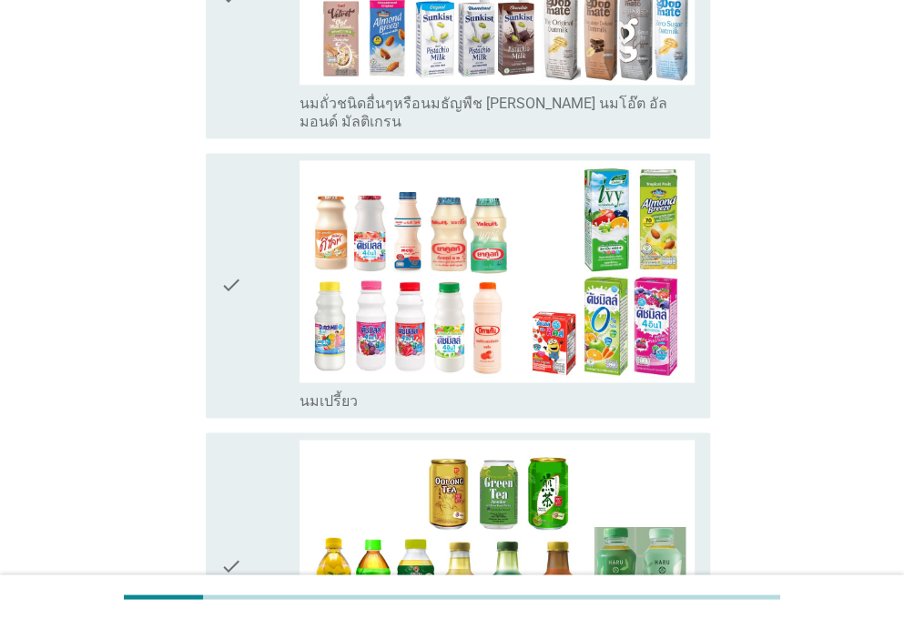
click at [235, 312] on icon "check" at bounding box center [231, 285] width 22 height 251
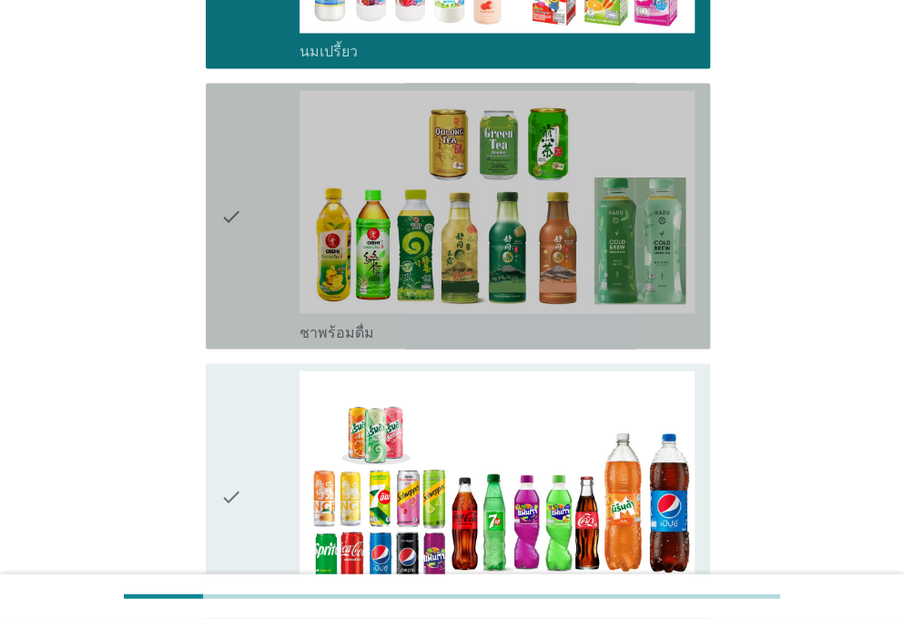
click at [235, 312] on icon "check" at bounding box center [231, 215] width 22 height 251
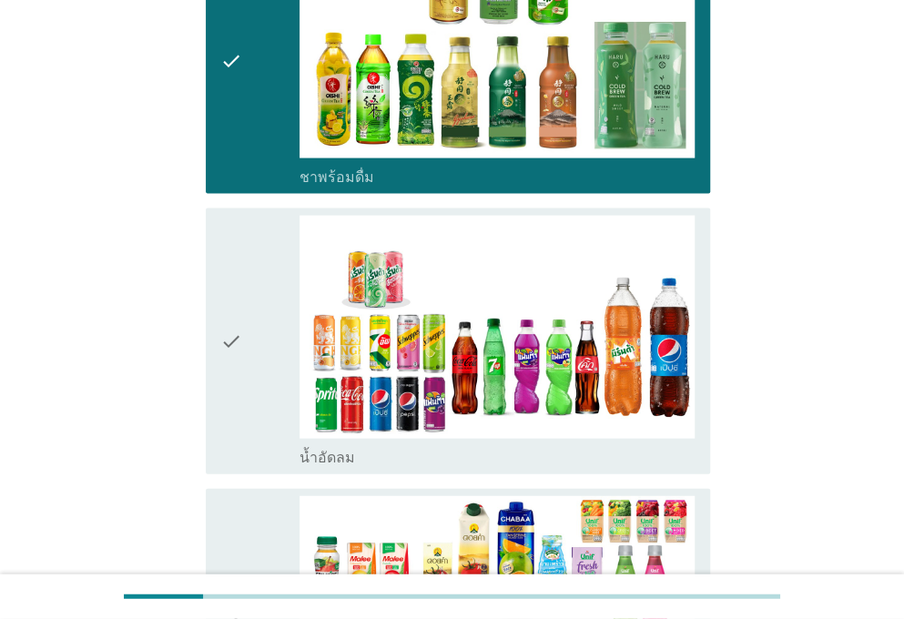
click at [238, 330] on icon "check" at bounding box center [231, 341] width 22 height 251
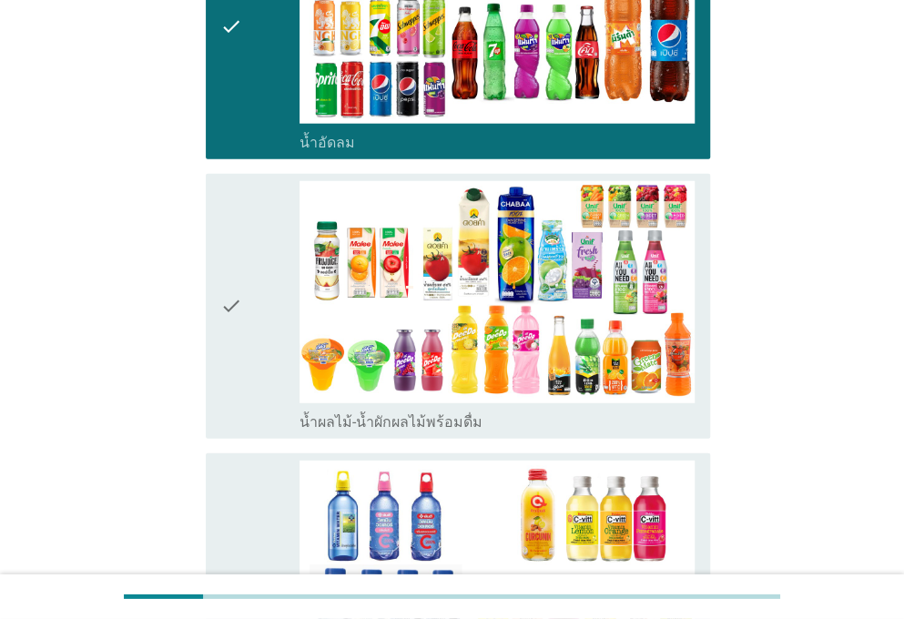
click at [240, 305] on icon "check" at bounding box center [231, 306] width 22 height 251
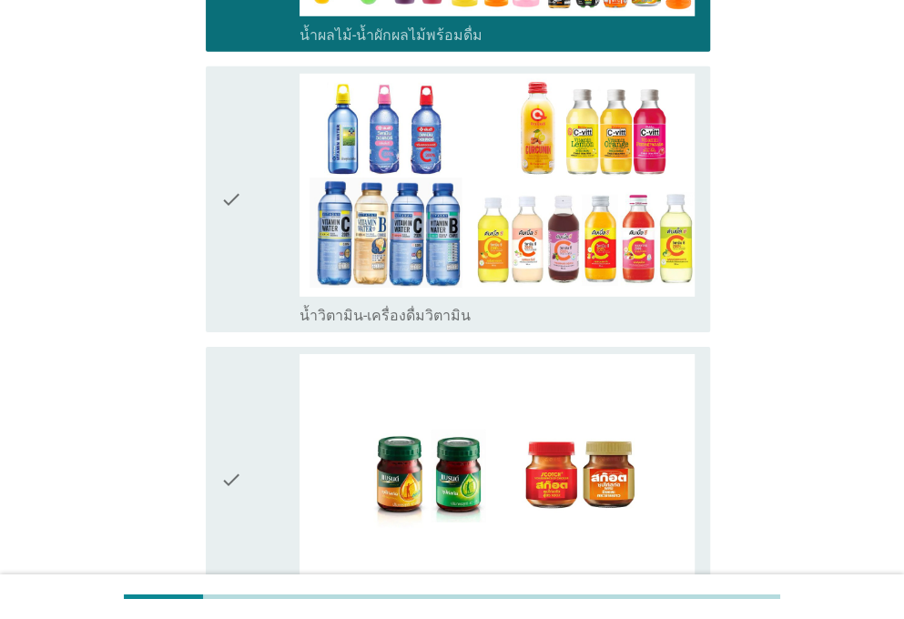
click at [240, 305] on div "check check_box น้ำวิตามิน-เครื่องดื่มวิตามิน" at bounding box center [458, 199] width 505 height 266
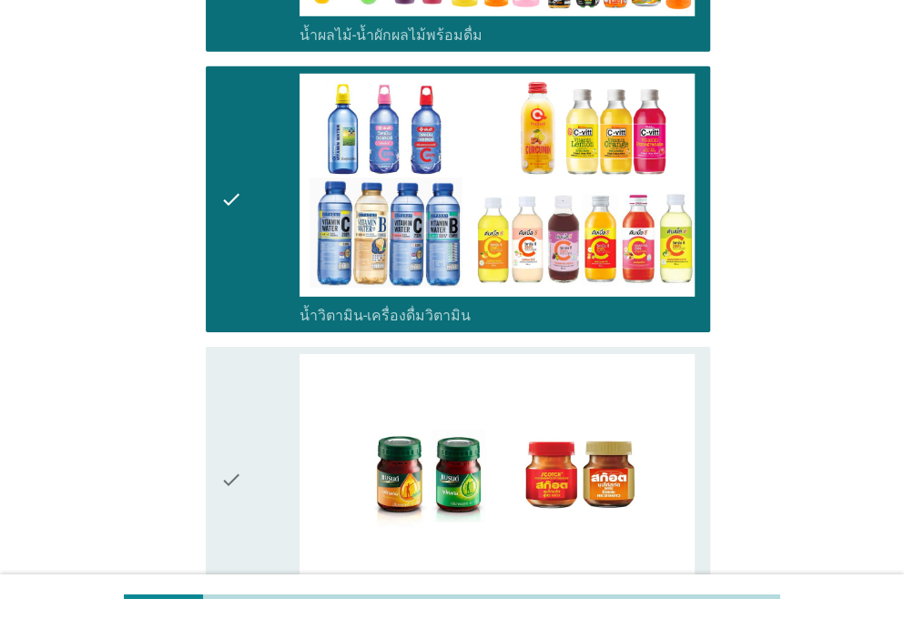
scroll to position [2368, 0]
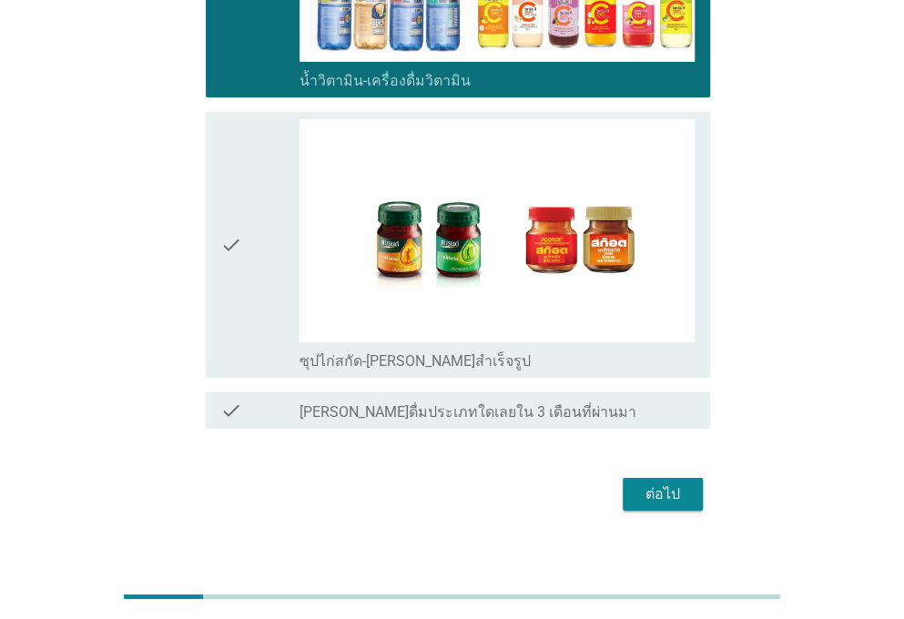
click at [250, 292] on div "check" at bounding box center [259, 244] width 79 height 251
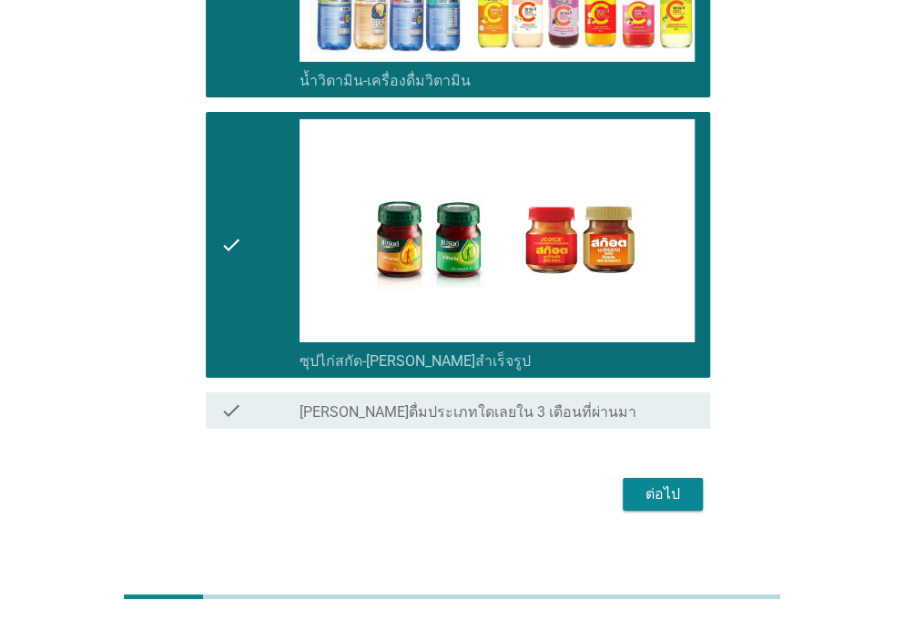
click at [685, 484] on div "ต่อไป" at bounding box center [663, 495] width 51 height 22
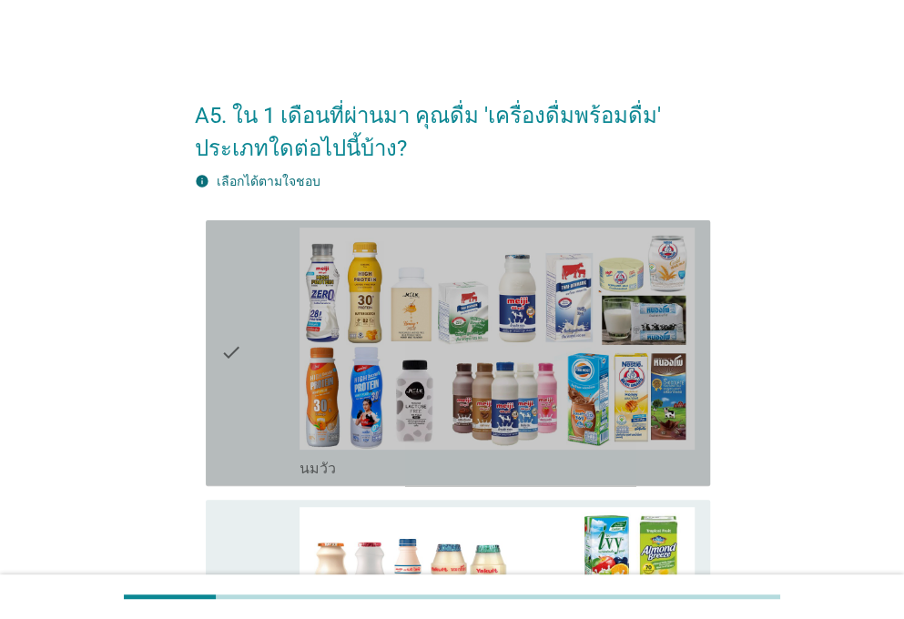
click at [260, 429] on div "check" at bounding box center [259, 353] width 79 height 251
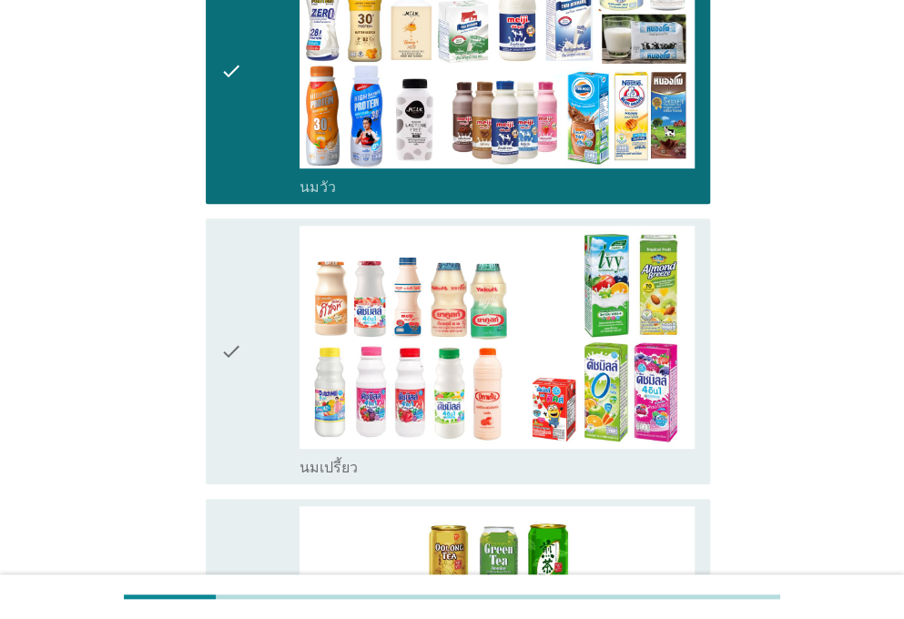
click at [260, 396] on div "check" at bounding box center [259, 351] width 79 height 251
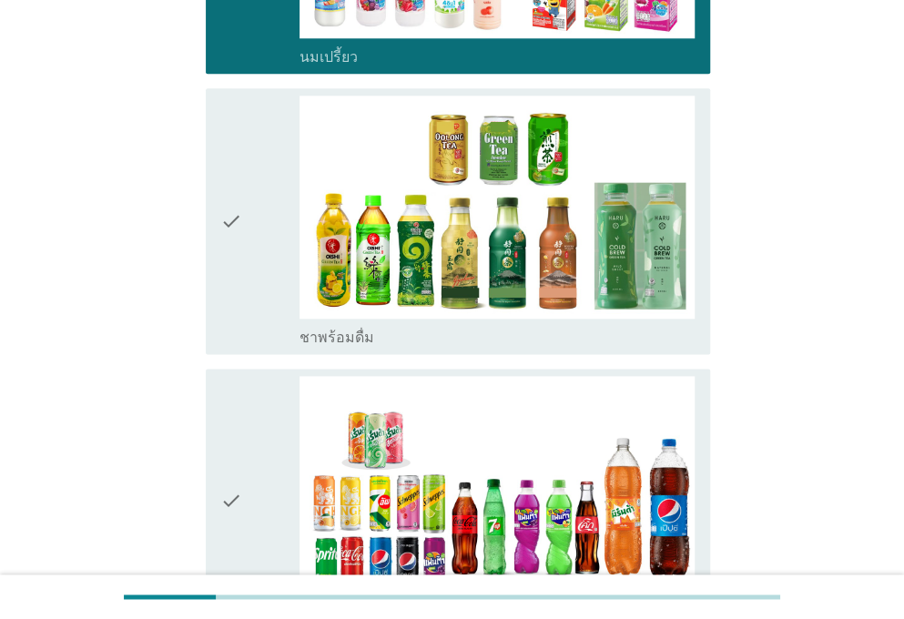
scroll to position [693, 0]
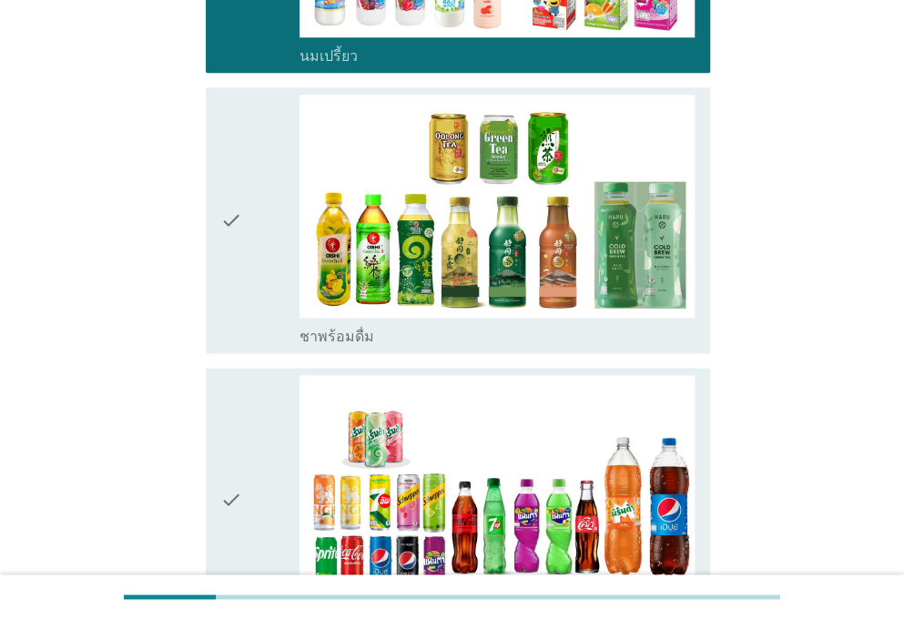
click at [271, 321] on div "check" at bounding box center [259, 220] width 79 height 251
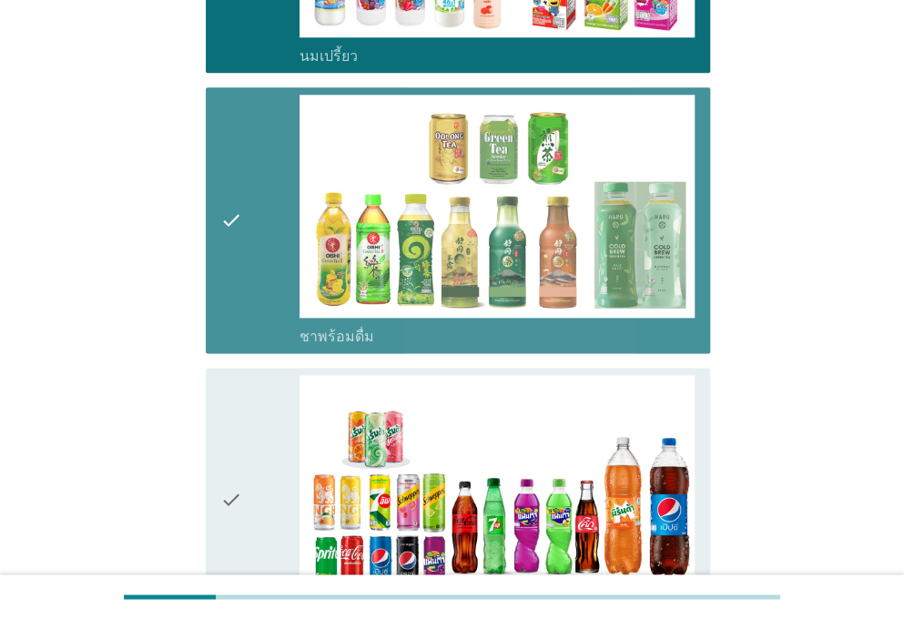
click at [258, 420] on div "check" at bounding box center [259, 500] width 79 height 251
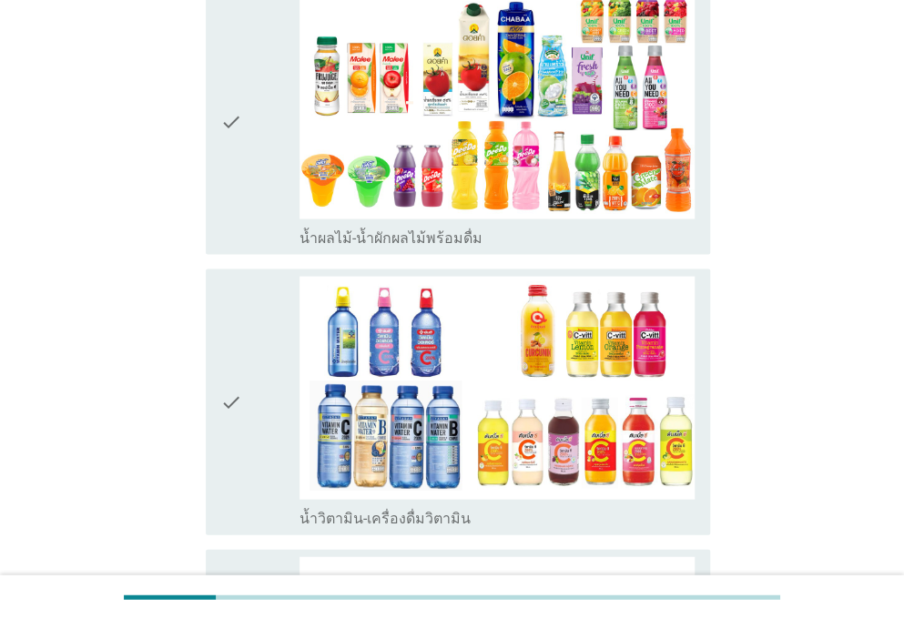
scroll to position [1351, 0]
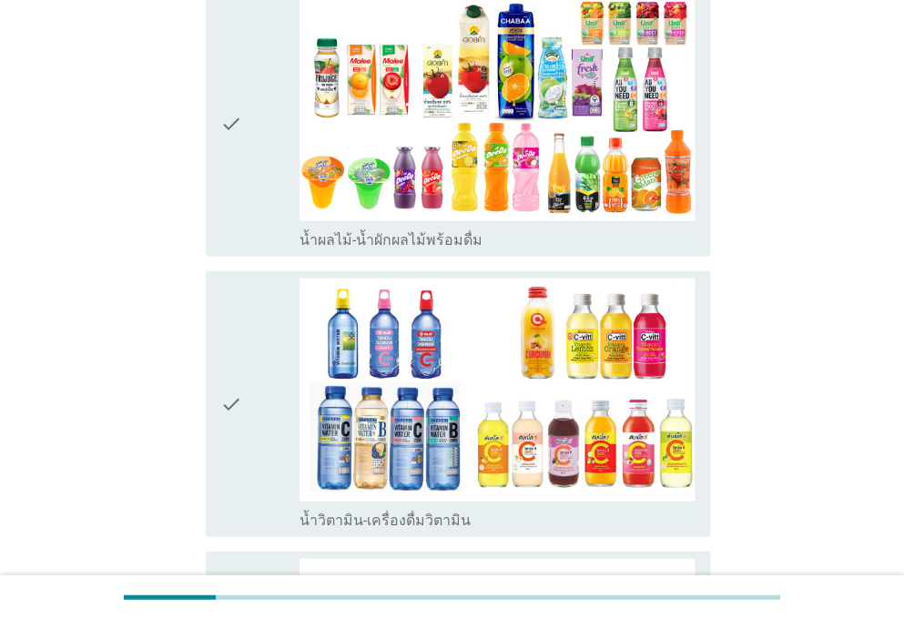
click at [244, 189] on div "check" at bounding box center [259, 122] width 79 height 251
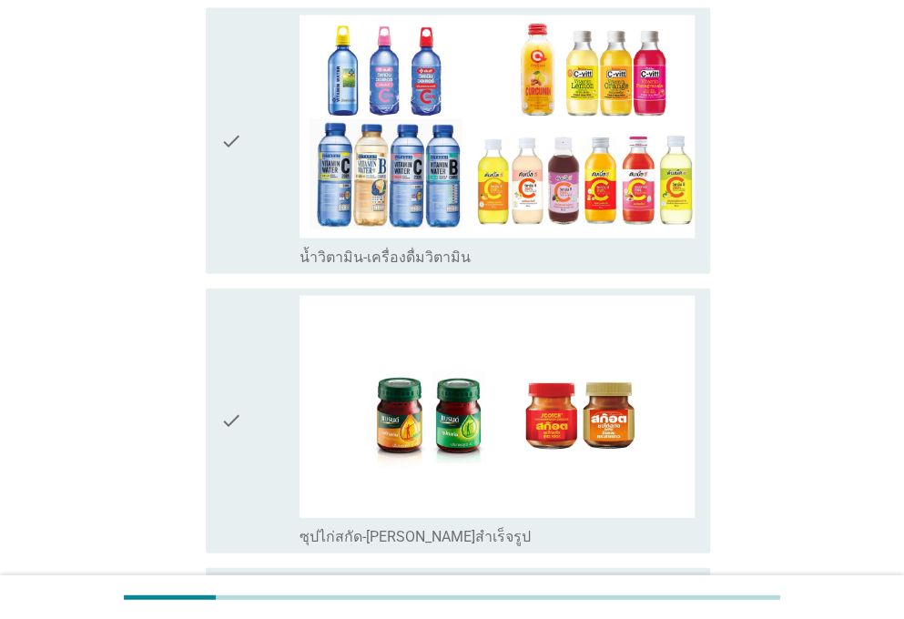
scroll to position [1642, 0]
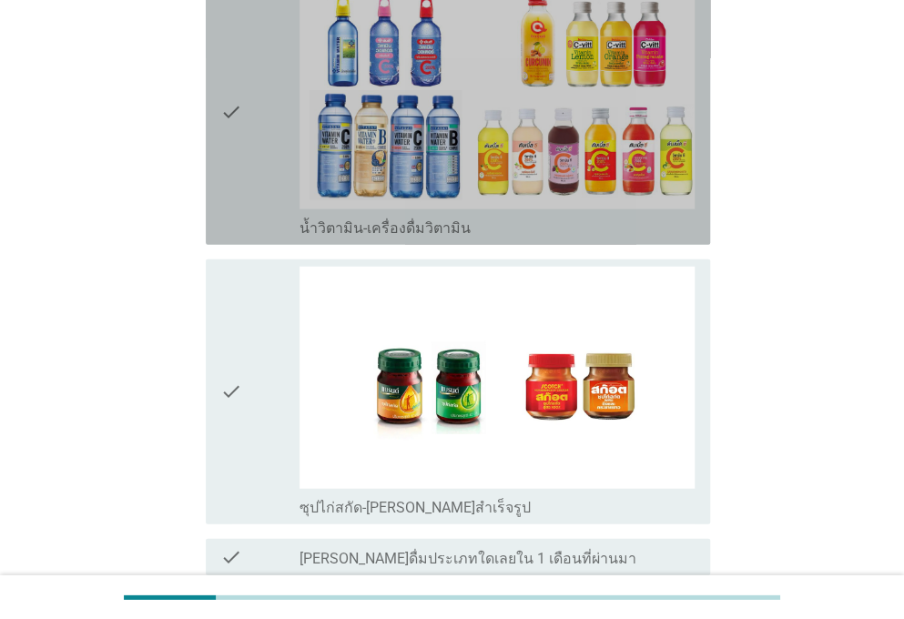
click at [231, 207] on icon "check" at bounding box center [231, 111] width 22 height 251
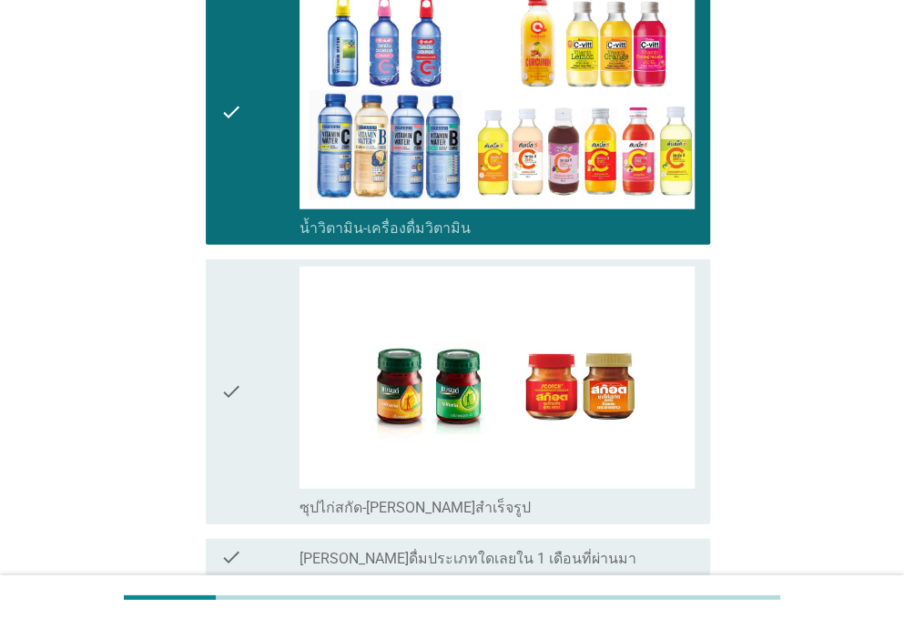
scroll to position [1809, 0]
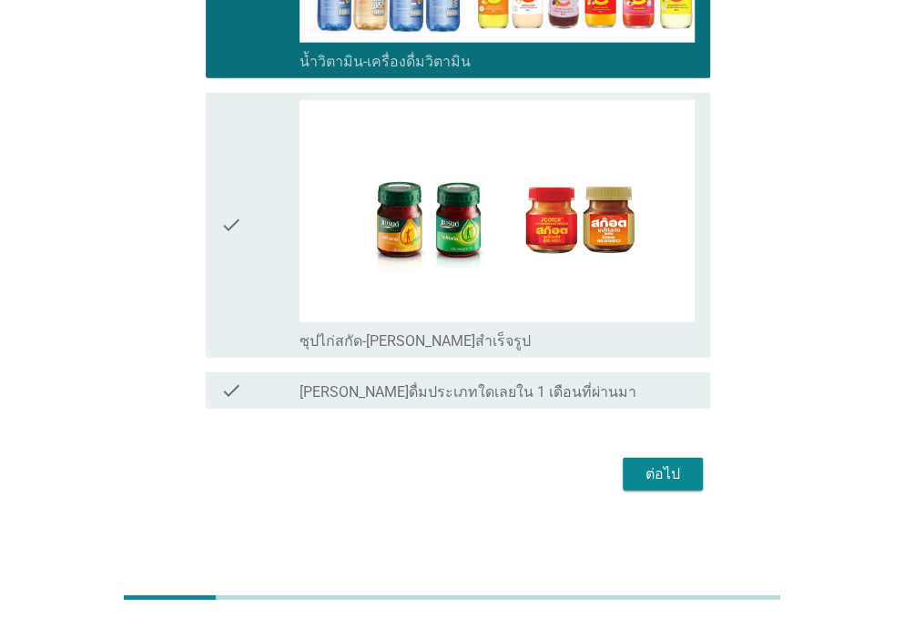
click at [682, 471] on div "ต่อไป" at bounding box center [663, 475] width 51 height 22
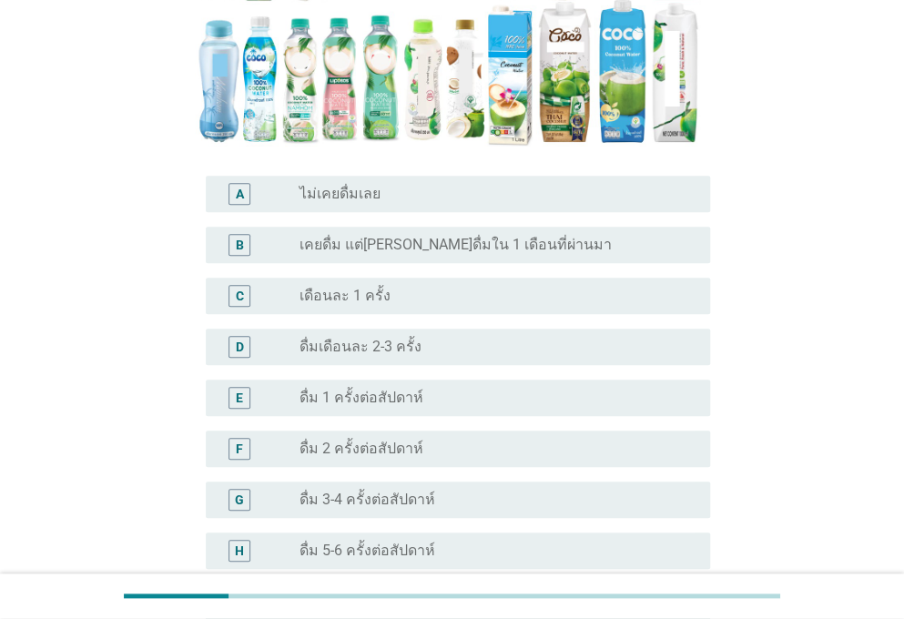
scroll to position [465, 0]
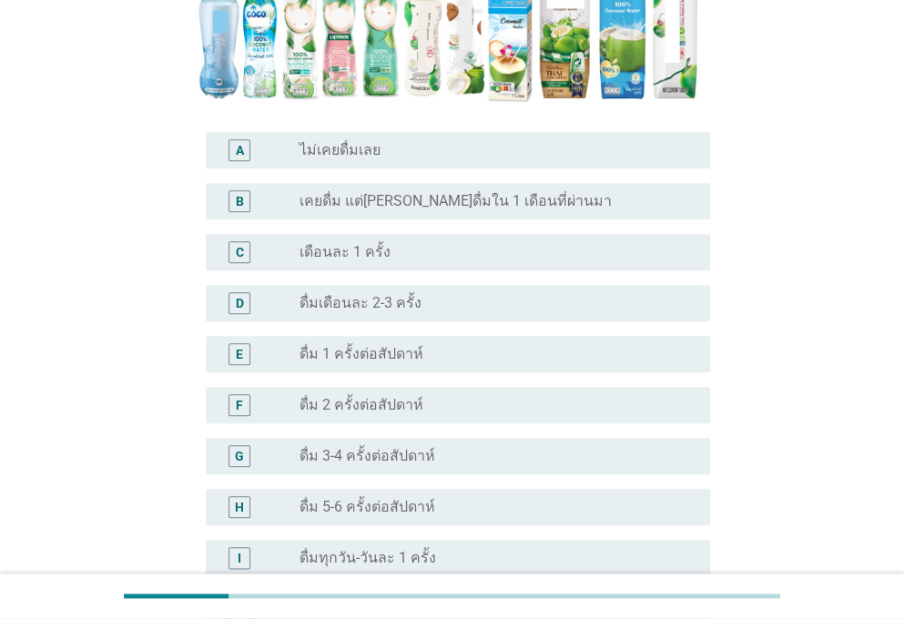
click at [512, 192] on label "เคยดื่ม แต่[PERSON_NAME]ดื่มใน 1 เดือนที่ผ่านมา" at bounding box center [456, 201] width 312 height 18
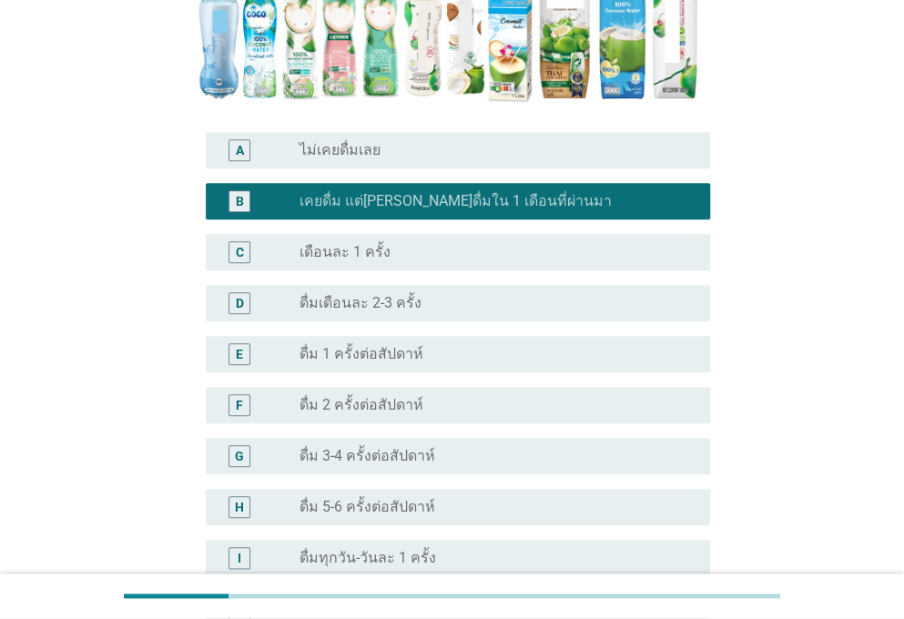
click at [903, 549] on div "A6. จากภาพตัวอย่าง น้ำมะพร้าวพร้อมดื่ม 100% ด้านล่างนี้ ข้อใดตรงกับการดื่มน้ำมะ…" at bounding box center [452, 176] width 904 height 1282
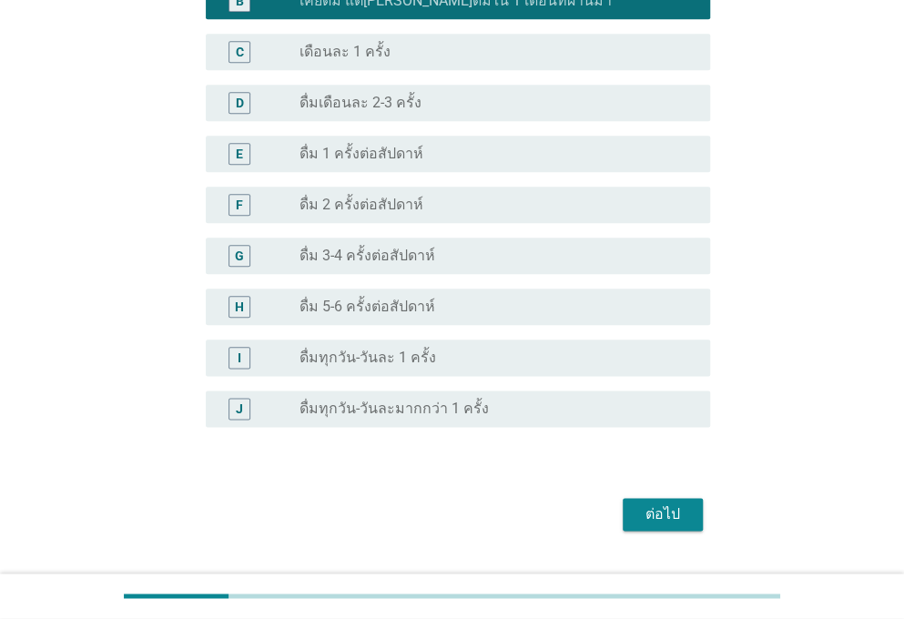
scroll to position [674, 0]
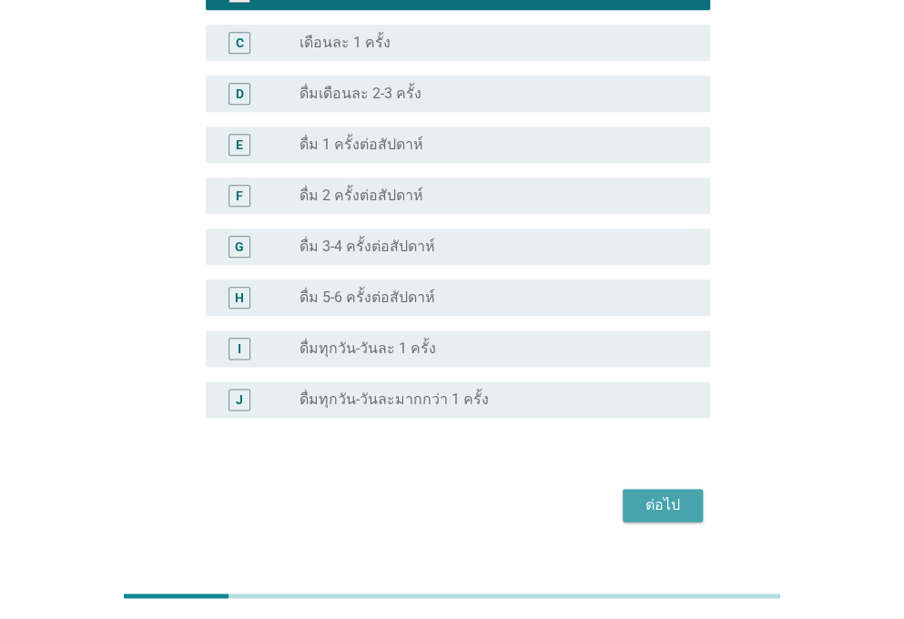
click at [662, 489] on button "ต่อไป" at bounding box center [663, 505] width 80 height 33
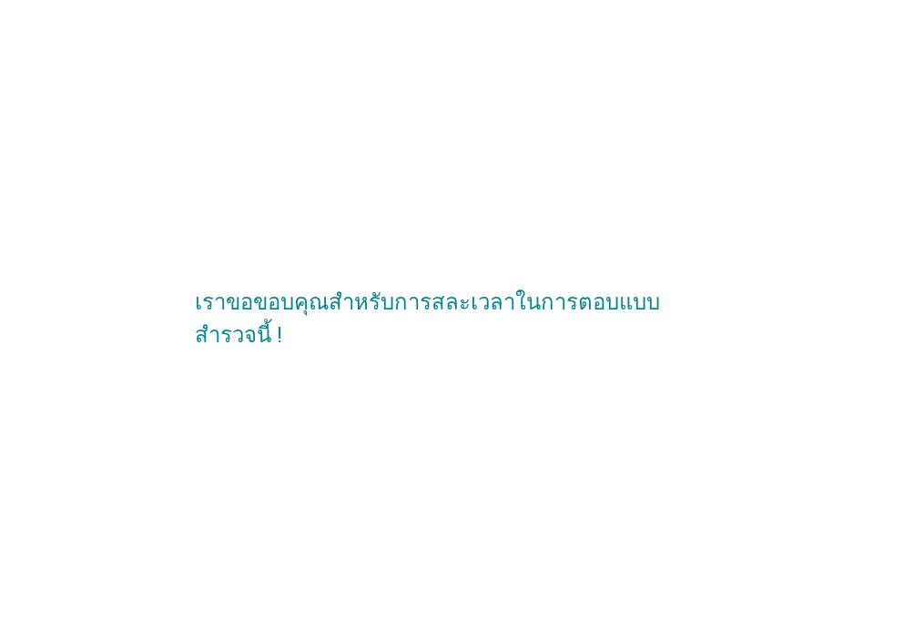
scroll to position [0, 0]
